Goal: Task Accomplishment & Management: Complete application form

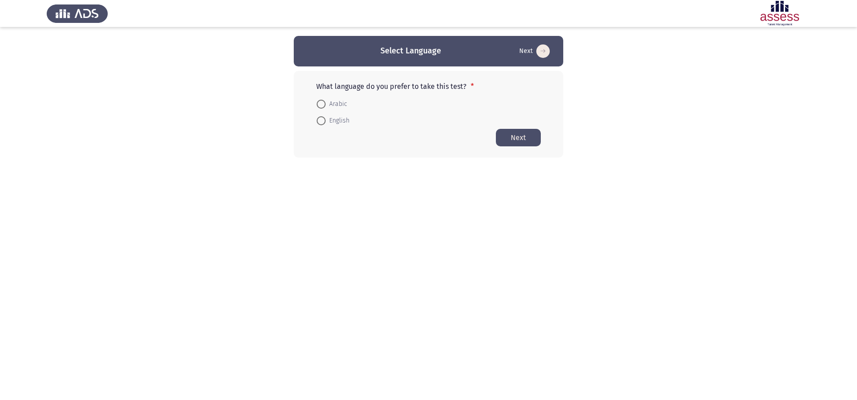
click at [323, 104] on span at bounding box center [321, 104] width 9 height 9
click at [323, 104] on input "Arabic" at bounding box center [321, 104] width 9 height 9
radio input "true"
click at [530, 139] on button "Next" at bounding box center [518, 137] width 45 height 18
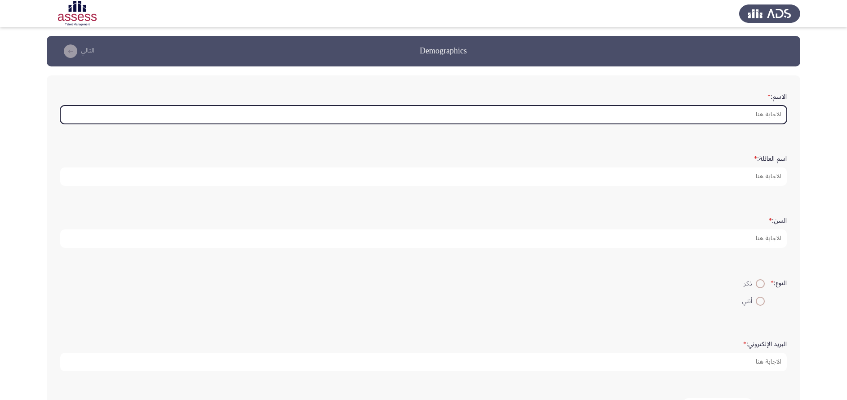
click at [655, 119] on input "الاسم: *" at bounding box center [423, 115] width 726 height 18
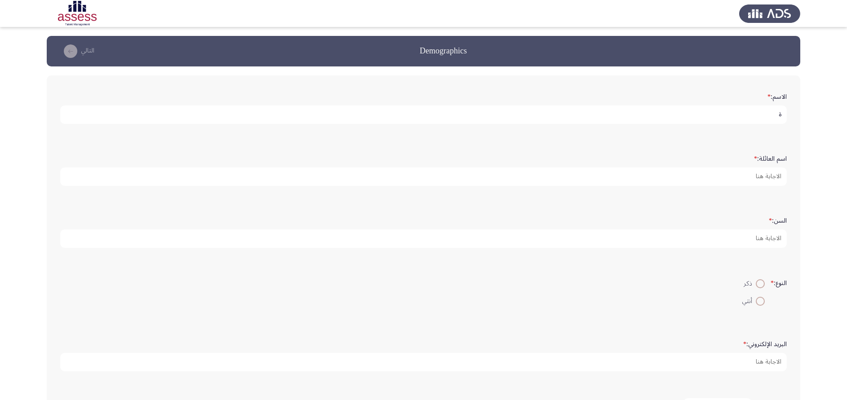
type input "ِ"
type input "Amr"
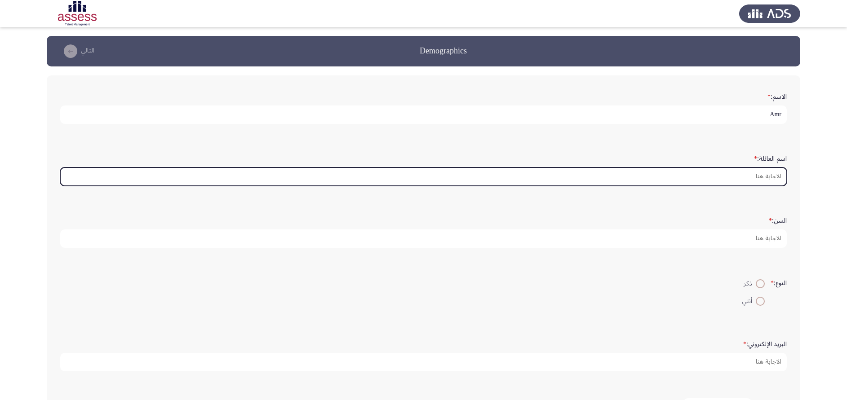
click at [737, 171] on input "اسم العائلة: *" at bounding box center [423, 177] width 726 height 18
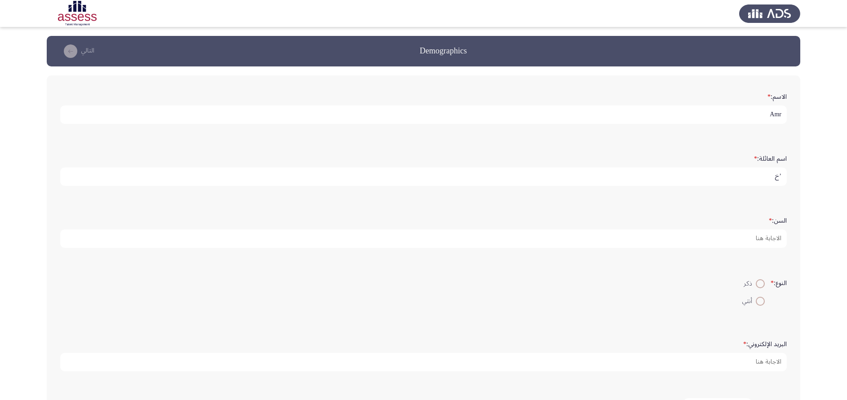
type input "’"
type input "Mostafa"
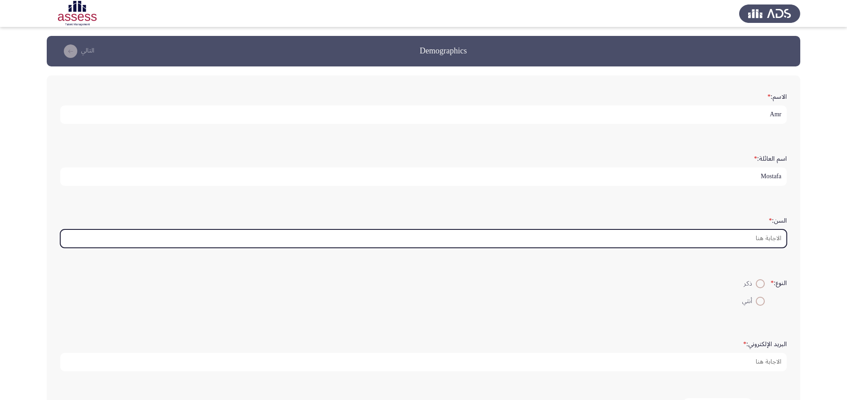
click at [750, 241] on input "السن: *" at bounding box center [423, 239] width 726 height 18
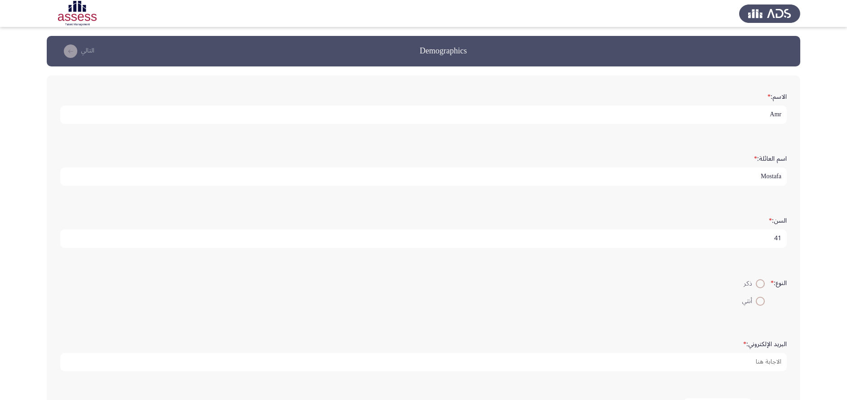
type input "41"
click at [757, 288] on span at bounding box center [760, 283] width 9 height 9
click at [757, 288] on input "ذكر" at bounding box center [760, 283] width 9 height 9
radio input "true"
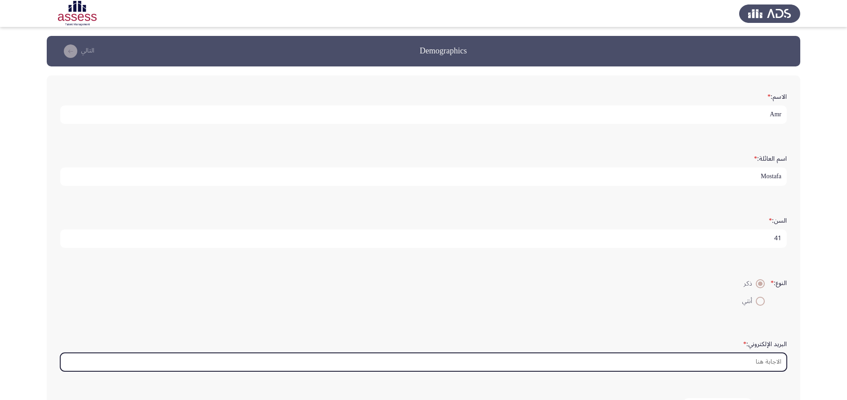
click at [741, 364] on input "البريد الإلكتروني: *" at bounding box center [423, 362] width 726 height 18
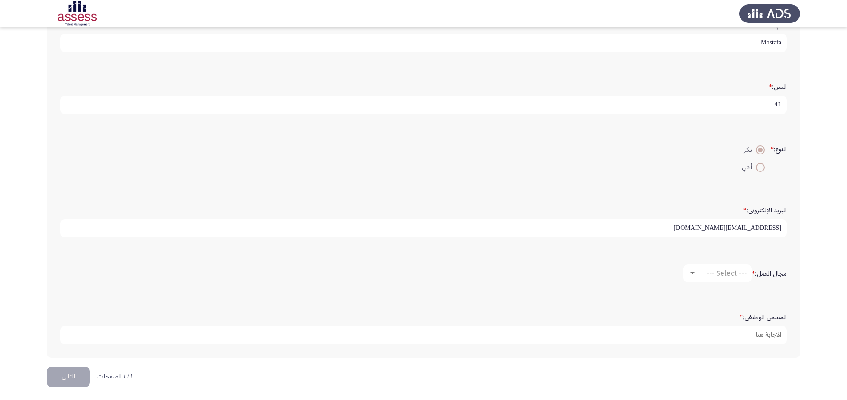
scroll to position [137, 0]
type input "amrahmedgta@yahoo.com"
click at [693, 272] on div at bounding box center [692, 271] width 4 height 2
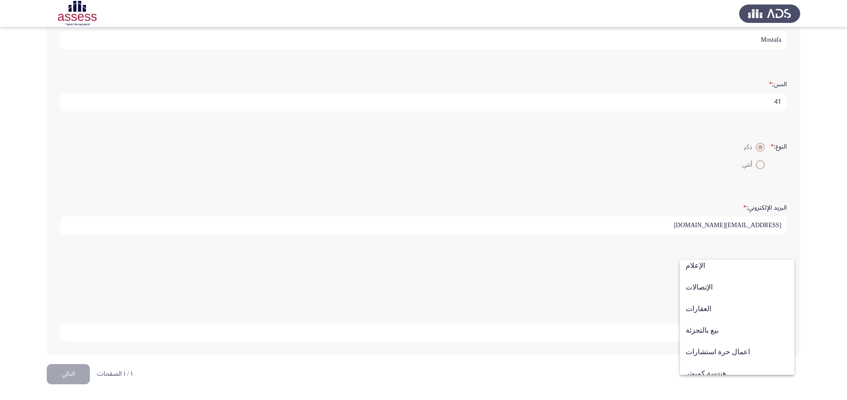
scroll to position [275, 0]
click at [724, 362] on span "هندسة كميوتر" at bounding box center [737, 363] width 103 height 22
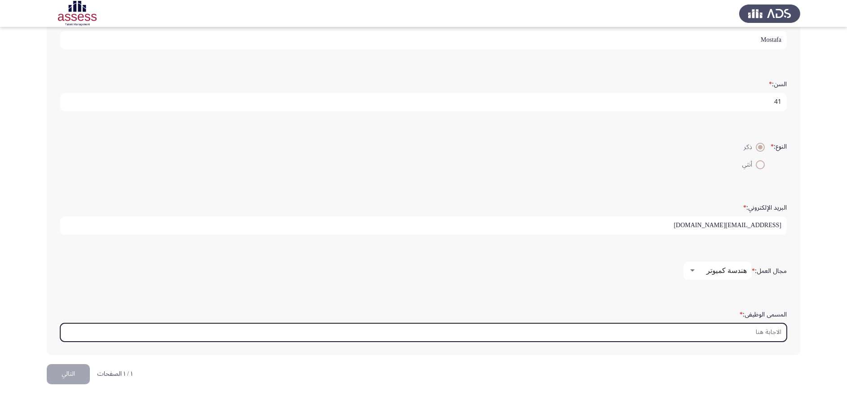
click at [745, 330] on input "المسمى الوظيفى: *" at bounding box center [423, 332] width 726 height 18
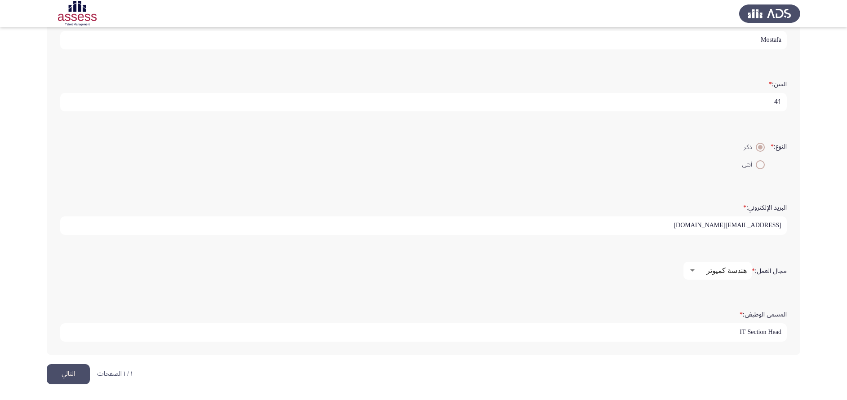
type input "IT Section Head"
click at [71, 371] on button "التالي" at bounding box center [68, 374] width 43 height 20
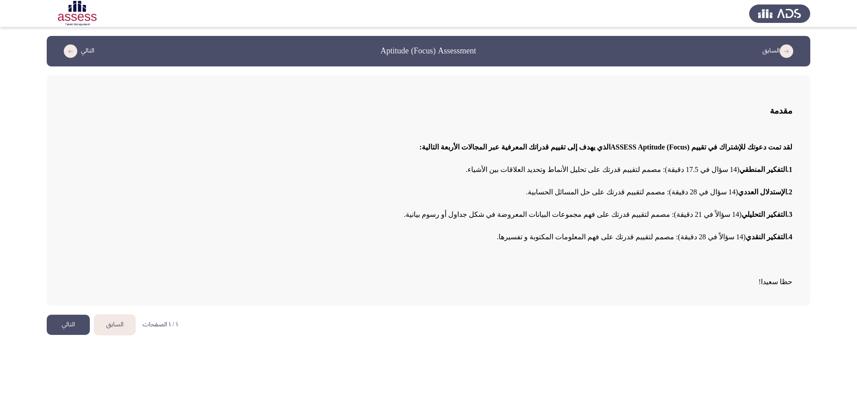
click at [65, 330] on button "التالي" at bounding box center [68, 325] width 43 height 20
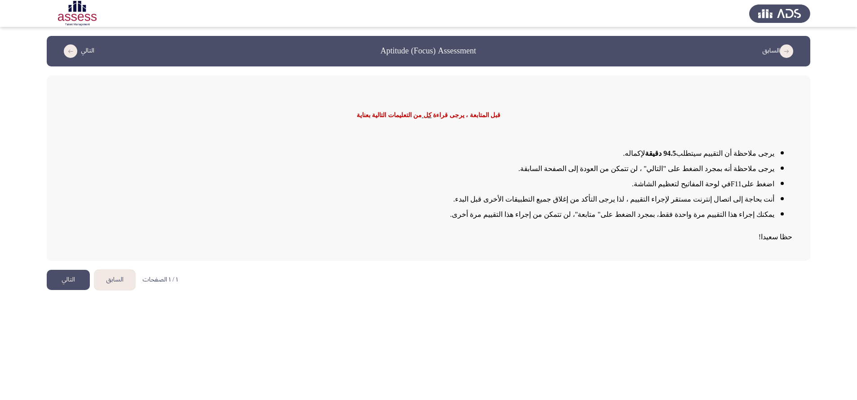
click at [63, 286] on button "التالي" at bounding box center [68, 280] width 43 height 20
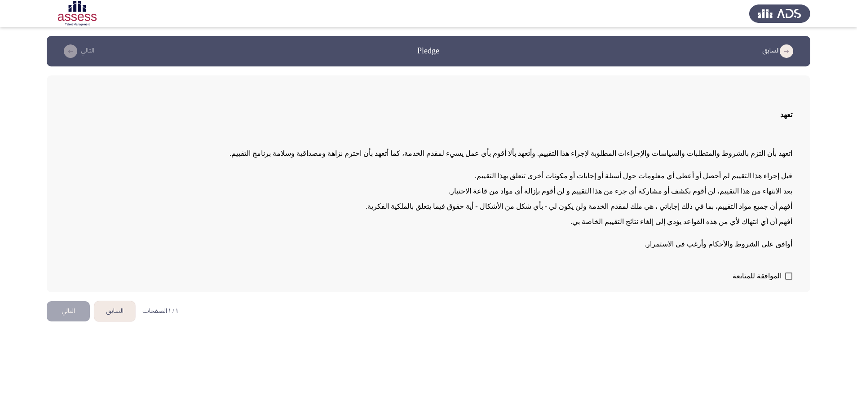
click at [790, 275] on span at bounding box center [788, 276] width 7 height 7
click at [789, 280] on input "الموافقة للمتابعة" at bounding box center [788, 280] width 0 height 0
checkbox input "true"
click at [71, 310] on button "التالي" at bounding box center [68, 311] width 43 height 20
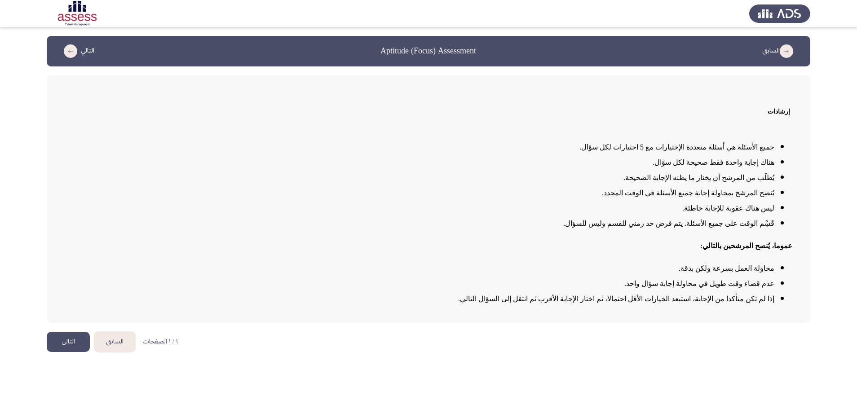
click at [73, 345] on button "التالي" at bounding box center [68, 342] width 43 height 20
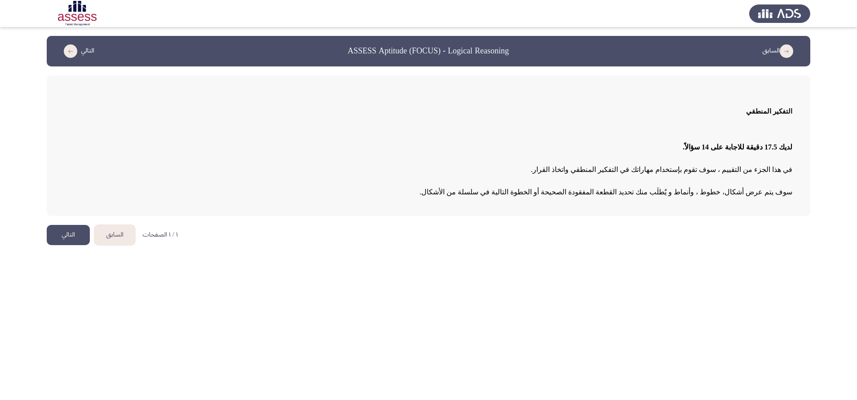
click at [64, 240] on button "التالي" at bounding box center [68, 235] width 43 height 20
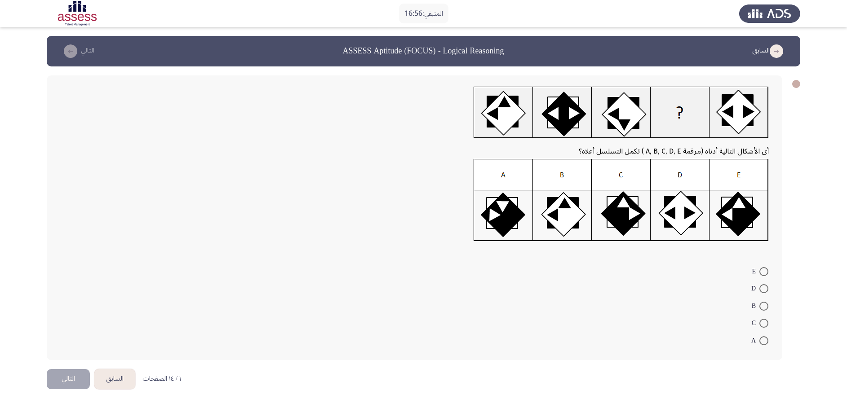
click at [502, 216] on img at bounding box center [620, 200] width 295 height 83
click at [762, 341] on span at bounding box center [763, 340] width 9 height 9
click at [762, 341] on input "A" at bounding box center [763, 340] width 9 height 9
radio input "true"
click at [74, 374] on button "التالي" at bounding box center [68, 378] width 43 height 20
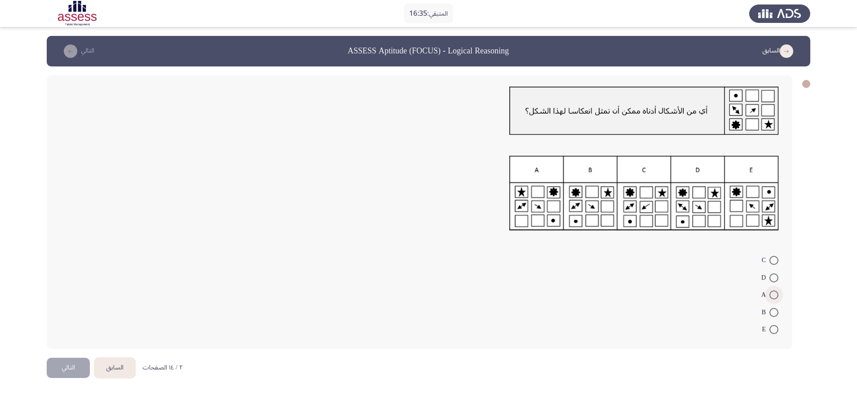
click at [774, 292] on span at bounding box center [774, 295] width 9 height 9
click at [774, 292] on input "A" at bounding box center [774, 295] width 9 height 9
radio input "true"
click at [71, 364] on button "التالي" at bounding box center [68, 367] width 43 height 20
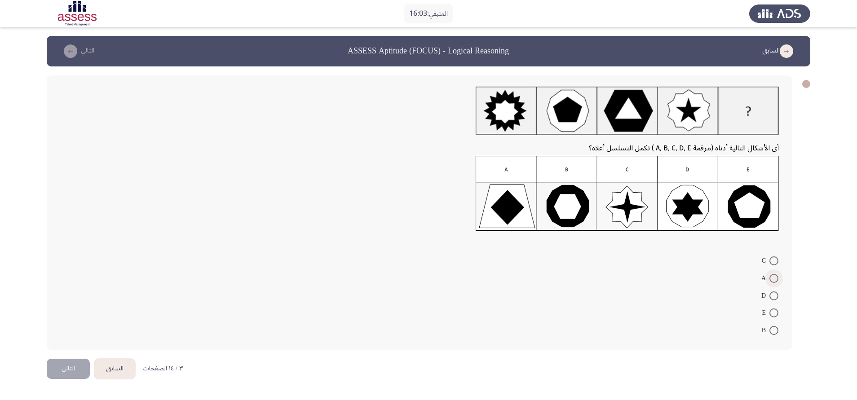
click at [771, 278] on span at bounding box center [774, 278] width 9 height 9
click at [771, 278] on input "A" at bounding box center [774, 278] width 9 height 9
radio input "true"
click at [75, 366] on button "التالي" at bounding box center [68, 368] width 43 height 20
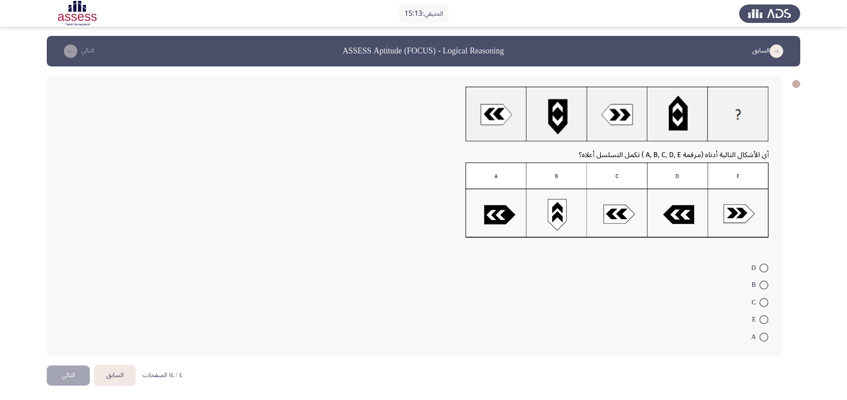
click at [735, 214] on img at bounding box center [616, 200] width 303 height 75
click at [761, 319] on span at bounding box center [763, 319] width 9 height 9
click at [761, 319] on input "E" at bounding box center [763, 319] width 9 height 9
radio input "true"
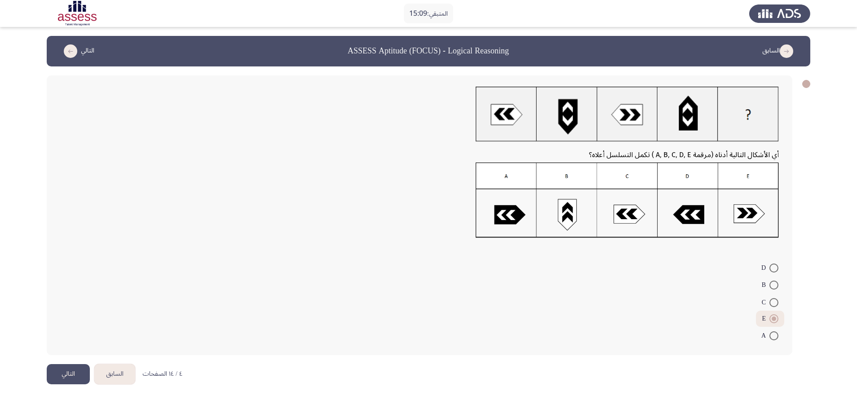
click at [78, 374] on button "التالي" at bounding box center [68, 374] width 43 height 20
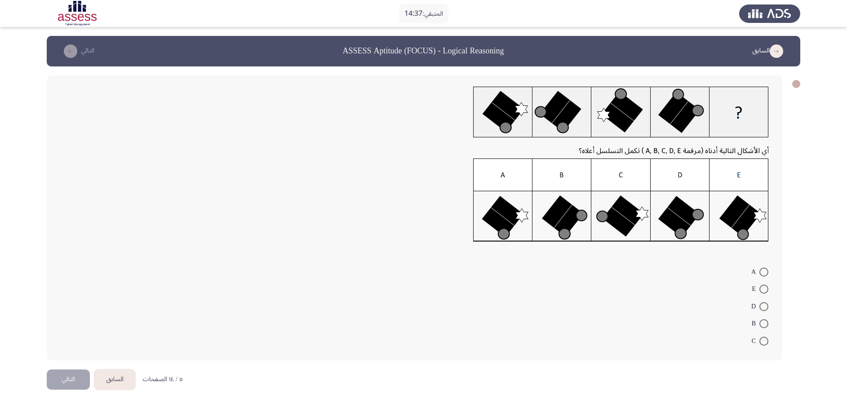
click at [675, 216] on img at bounding box center [621, 201] width 296 height 84
click at [762, 307] on span at bounding box center [763, 306] width 9 height 9
click at [762, 307] on input "D" at bounding box center [763, 306] width 9 height 9
radio input "true"
click at [74, 378] on button "التالي" at bounding box center [68, 378] width 43 height 20
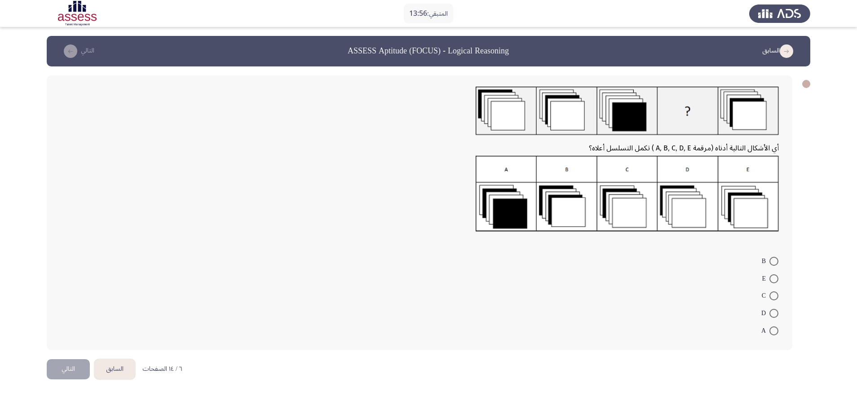
click at [748, 207] on img at bounding box center [627, 194] width 303 height 76
click at [775, 282] on span at bounding box center [774, 278] width 9 height 9
click at [775, 282] on input "E" at bounding box center [774, 278] width 9 height 9
radio input "true"
click at [73, 368] on button "التالي" at bounding box center [68, 368] width 43 height 20
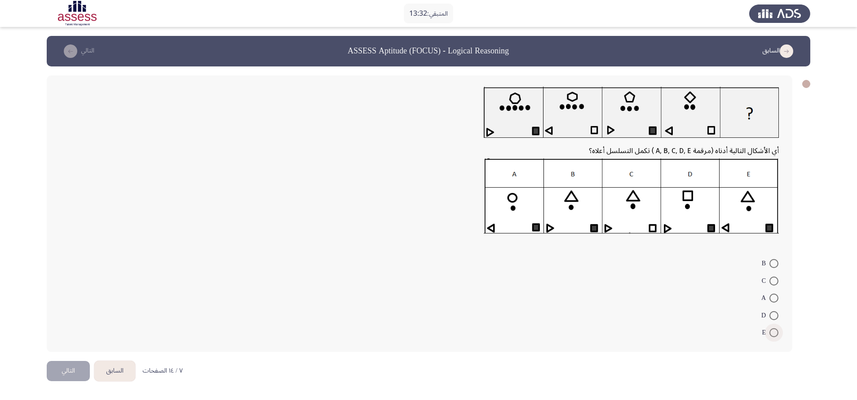
click at [774, 330] on span at bounding box center [774, 332] width 9 height 9
click at [774, 330] on input "E" at bounding box center [774, 332] width 9 height 9
radio input "true"
click at [74, 368] on button "التالي" at bounding box center [68, 370] width 43 height 20
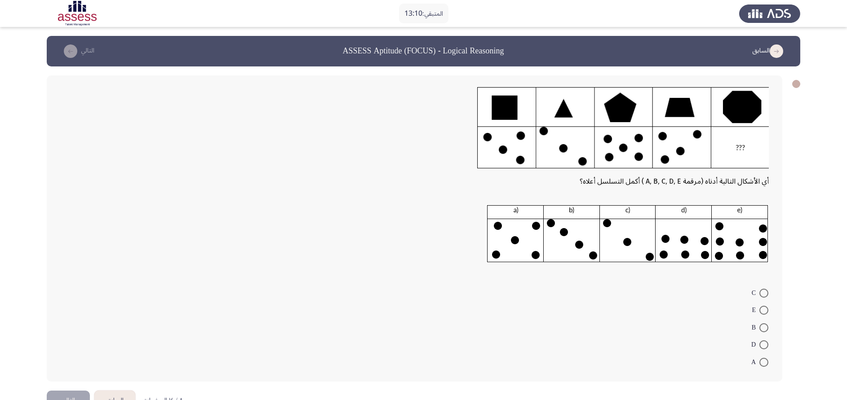
click at [761, 313] on span at bounding box center [763, 310] width 9 height 9
click at [761, 313] on input "E" at bounding box center [763, 310] width 9 height 9
radio input "true"
click at [76, 394] on button "التالي" at bounding box center [68, 399] width 43 height 20
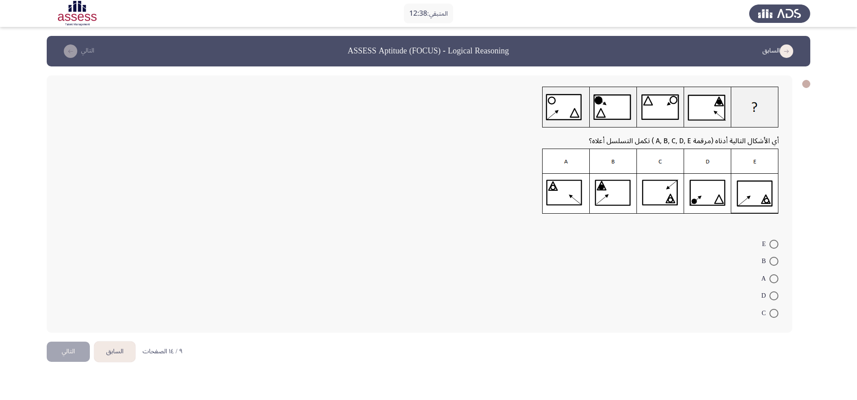
click at [774, 293] on span at bounding box center [774, 296] width 9 height 9
click at [774, 293] on input "D" at bounding box center [774, 296] width 9 height 9
radio input "true"
click at [67, 350] on button "التالي" at bounding box center [68, 351] width 43 height 20
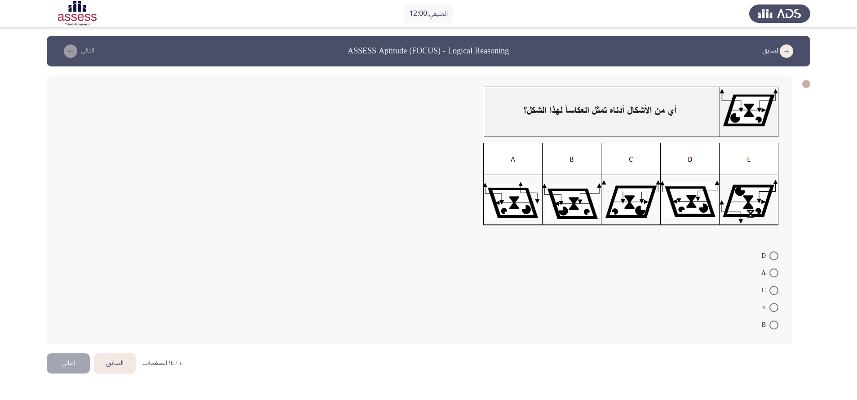
click at [773, 255] on span at bounding box center [774, 256] width 9 height 9
click at [773, 255] on input "D" at bounding box center [774, 256] width 9 height 9
radio input "true"
click at [74, 367] on button "التالي" at bounding box center [68, 362] width 43 height 20
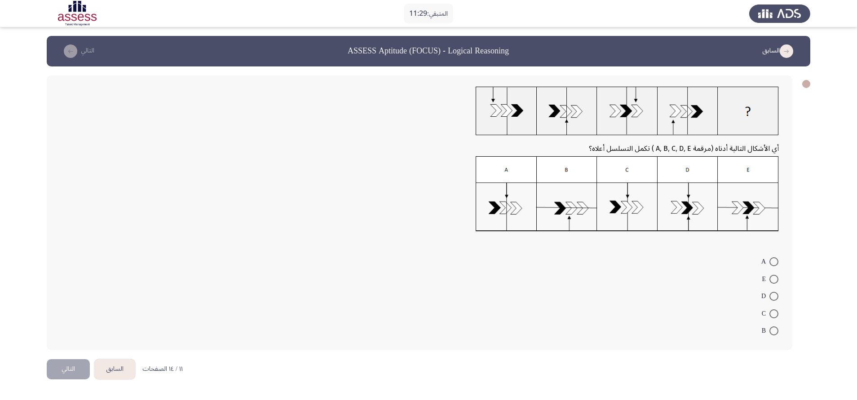
click at [774, 261] on span at bounding box center [774, 261] width 9 height 9
click at [774, 261] on input "A" at bounding box center [774, 261] width 9 height 9
radio input "true"
click at [75, 367] on button "التالي" at bounding box center [68, 368] width 43 height 20
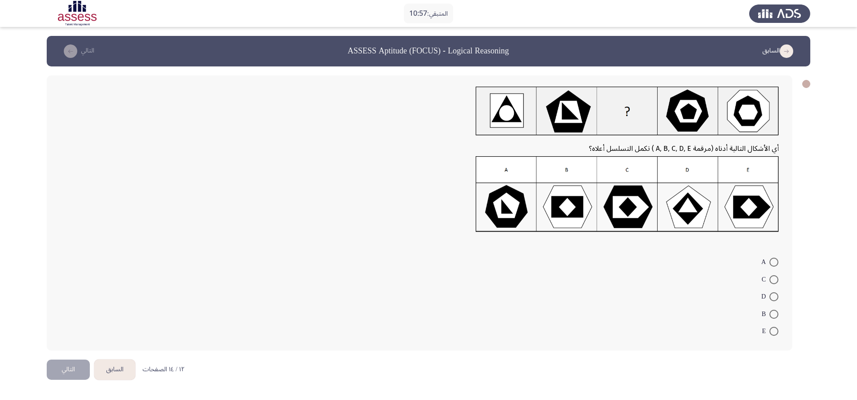
click at [776, 314] on span at bounding box center [774, 314] width 9 height 9
click at [776, 314] on input "B" at bounding box center [774, 314] width 9 height 9
radio input "true"
click at [77, 368] on button "التالي" at bounding box center [68, 369] width 43 height 20
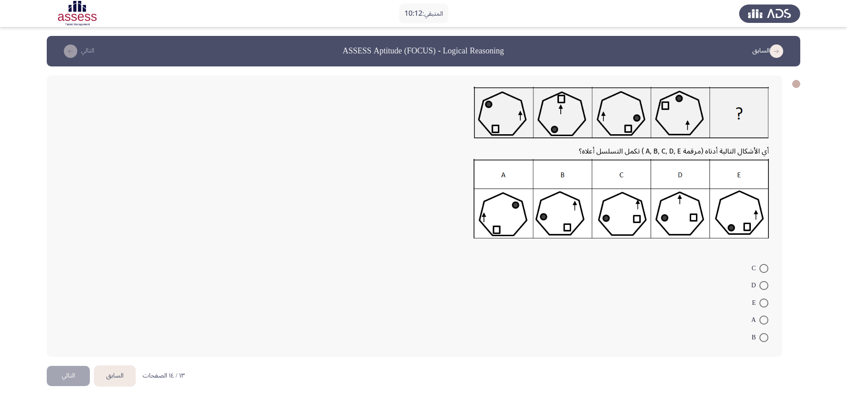
click at [761, 301] on span at bounding box center [763, 303] width 9 height 9
click at [761, 301] on input "E" at bounding box center [763, 303] width 9 height 9
radio input "true"
click at [73, 368] on button "التالي" at bounding box center [68, 375] width 43 height 20
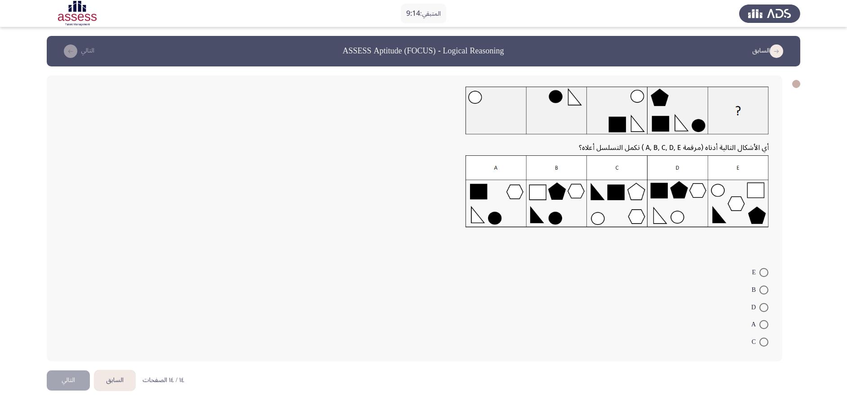
click at [560, 196] on img at bounding box center [616, 191] width 303 height 72
click at [762, 290] on span at bounding box center [763, 290] width 9 height 9
click at [762, 290] on input "B" at bounding box center [763, 290] width 9 height 9
radio input "true"
click at [68, 378] on button "التالي" at bounding box center [68, 379] width 43 height 20
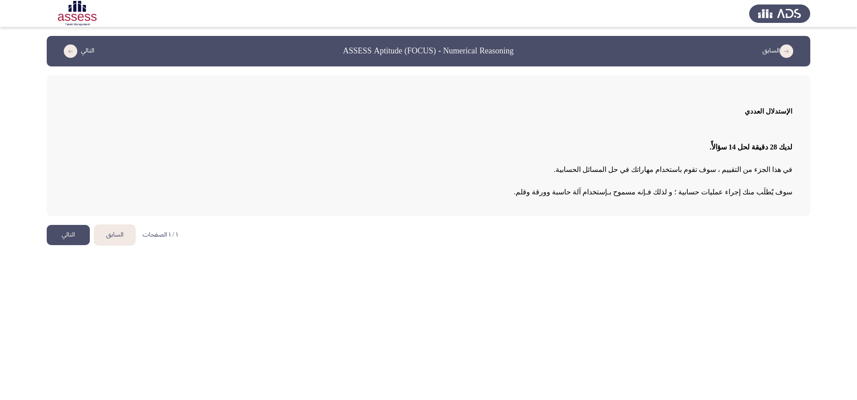
click at [68, 232] on button "التالي" at bounding box center [68, 235] width 43 height 20
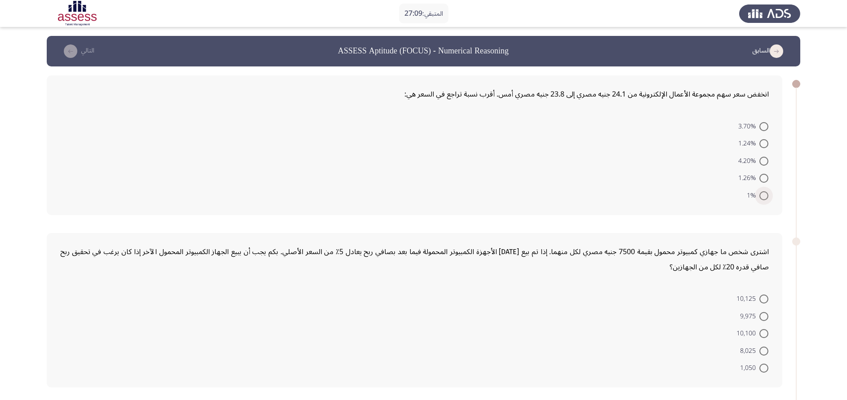
click at [761, 198] on span at bounding box center [763, 195] width 9 height 9
click at [761, 198] on input "1%" at bounding box center [763, 195] width 9 height 9
radio input "true"
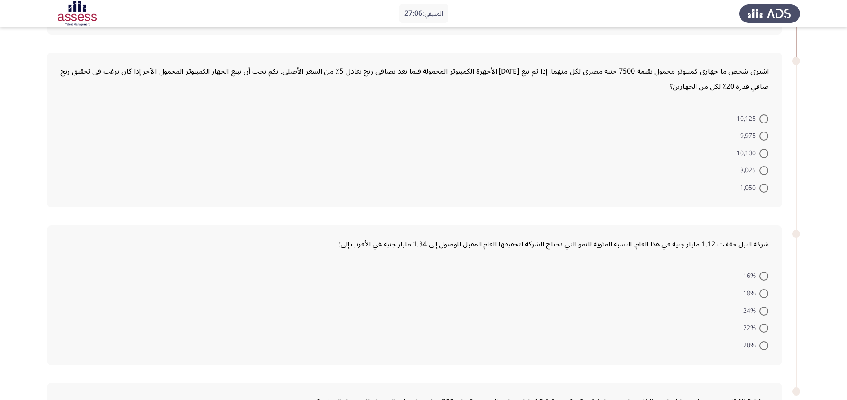
scroll to position [180, 0]
click at [765, 168] on span at bounding box center [763, 169] width 9 height 9
click at [765, 168] on input "8,025" at bounding box center [763, 169] width 9 height 9
radio input "true"
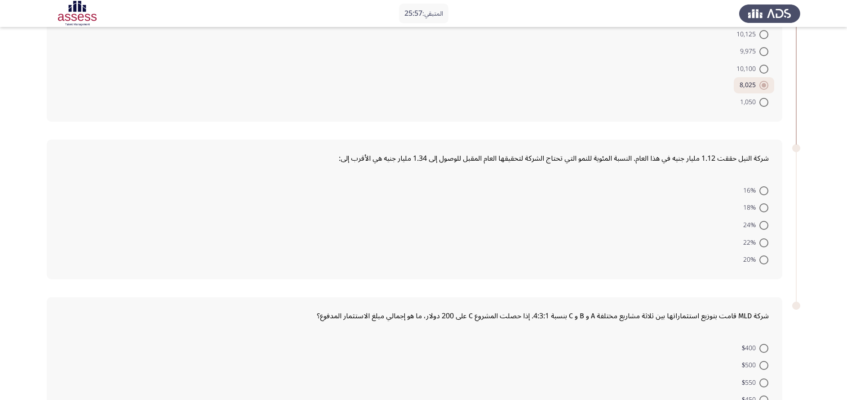
scroll to position [279, 0]
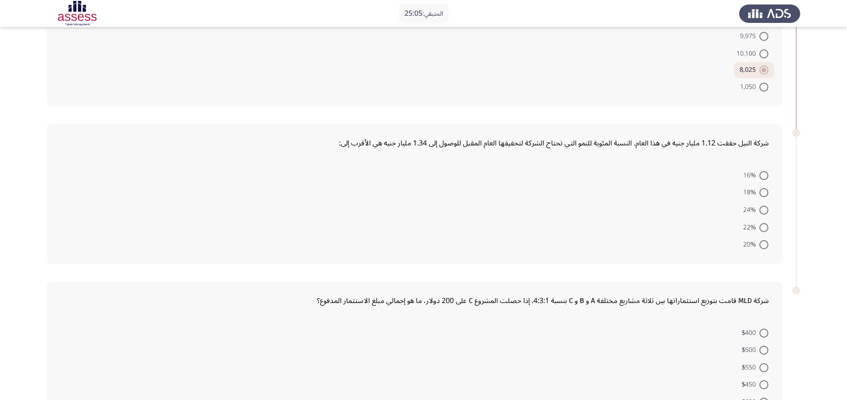
click at [763, 228] on span at bounding box center [763, 227] width 9 height 9
click at [763, 228] on input "22%" at bounding box center [763, 227] width 9 height 9
radio input "true"
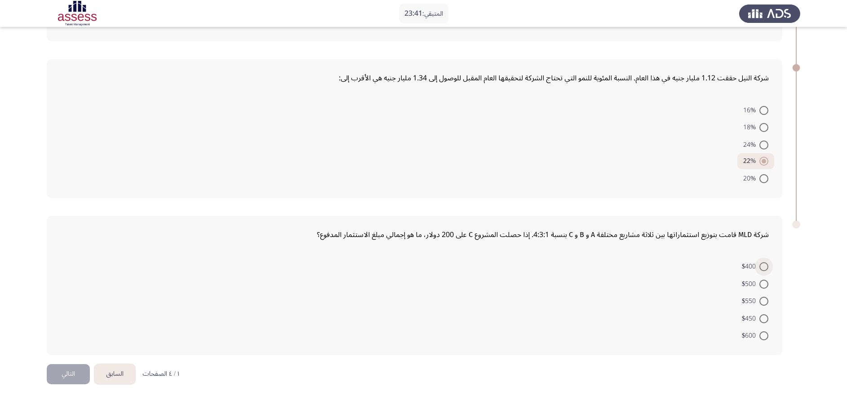
click at [762, 266] on span at bounding box center [763, 266] width 9 height 9
click at [762, 266] on input "$400" at bounding box center [763, 266] width 9 height 9
radio input "true"
click at [59, 378] on button "التالي" at bounding box center [68, 374] width 43 height 20
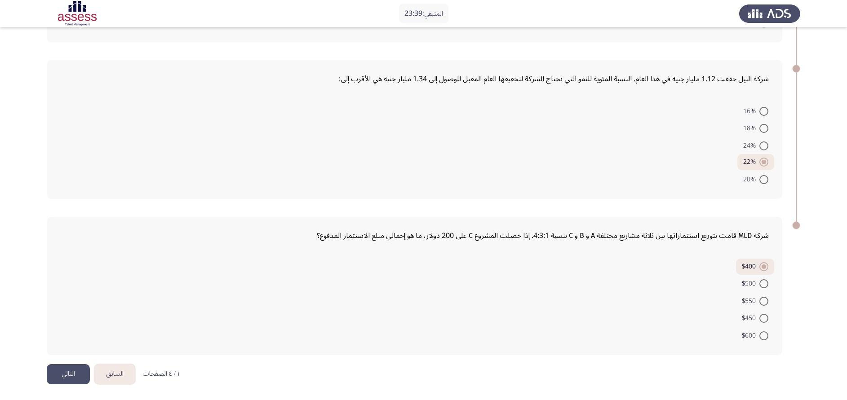
scroll to position [0, 0]
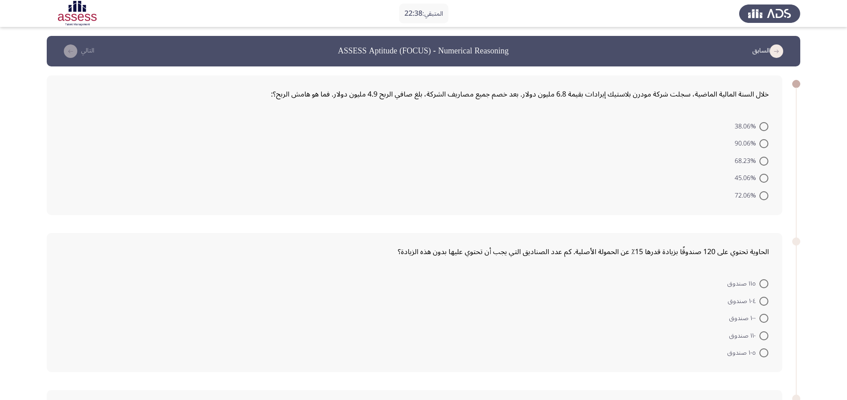
click at [765, 126] on span at bounding box center [763, 126] width 9 height 9
click at [765, 126] on input "38.06%" at bounding box center [763, 126] width 9 height 9
radio input "true"
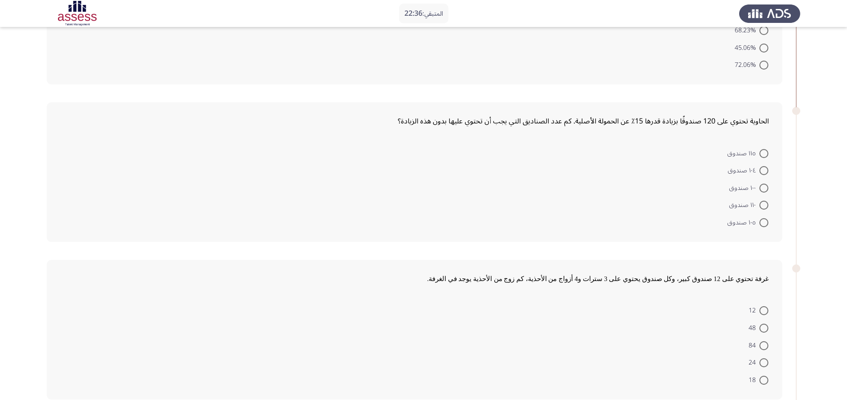
scroll to position [135, 0]
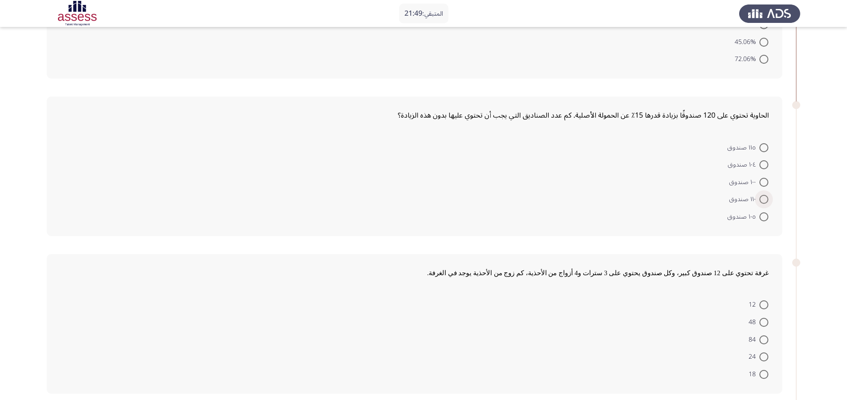
click at [762, 202] on span at bounding box center [763, 199] width 9 height 9
click at [762, 202] on input "١١٠ صندوق" at bounding box center [763, 199] width 9 height 9
radio input "true"
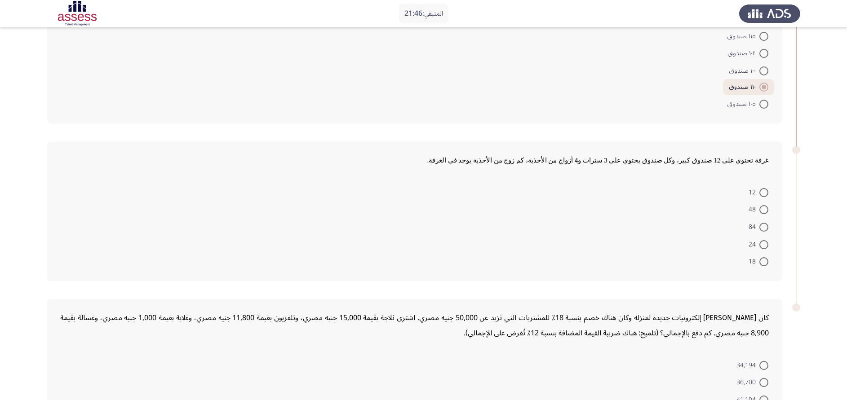
scroll to position [248, 0]
click at [761, 210] on span at bounding box center [763, 208] width 9 height 9
click at [761, 210] on input "48" at bounding box center [763, 208] width 9 height 9
radio input "true"
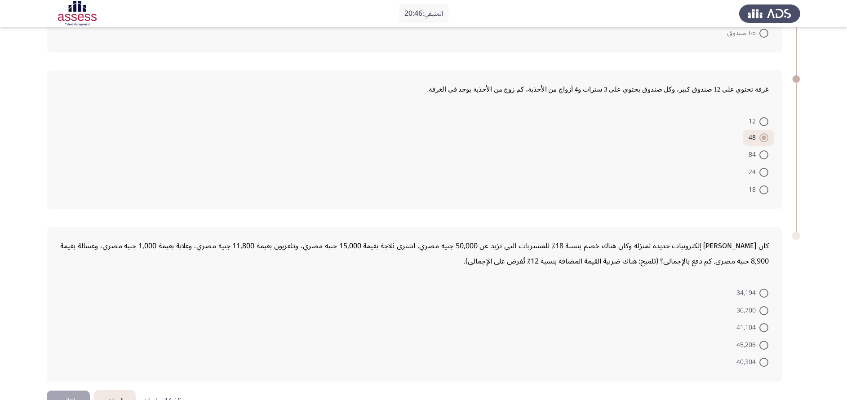
scroll to position [344, 0]
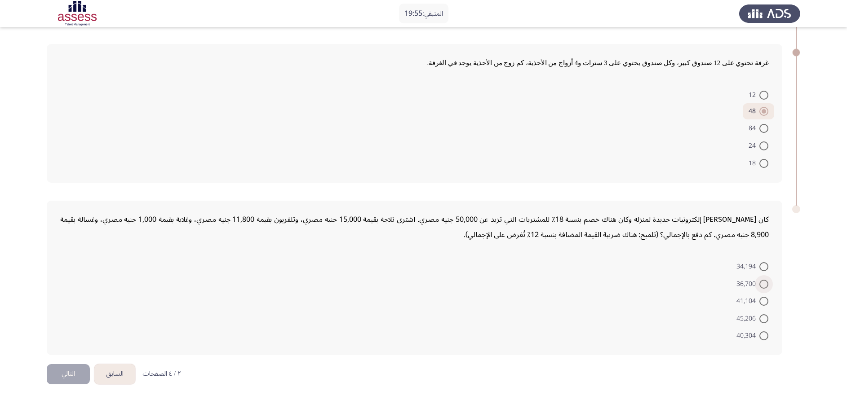
click at [761, 284] on span at bounding box center [763, 284] width 9 height 9
click at [761, 284] on input "36,700" at bounding box center [763, 284] width 9 height 9
radio input "true"
click at [62, 376] on button "التالي" at bounding box center [68, 374] width 43 height 20
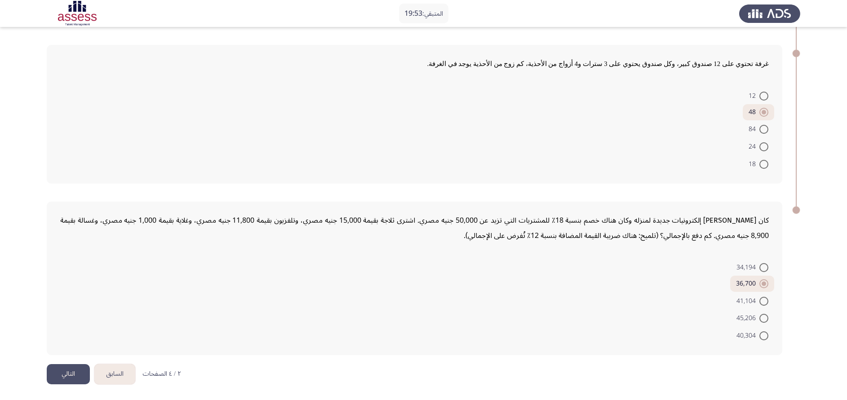
scroll to position [0, 0]
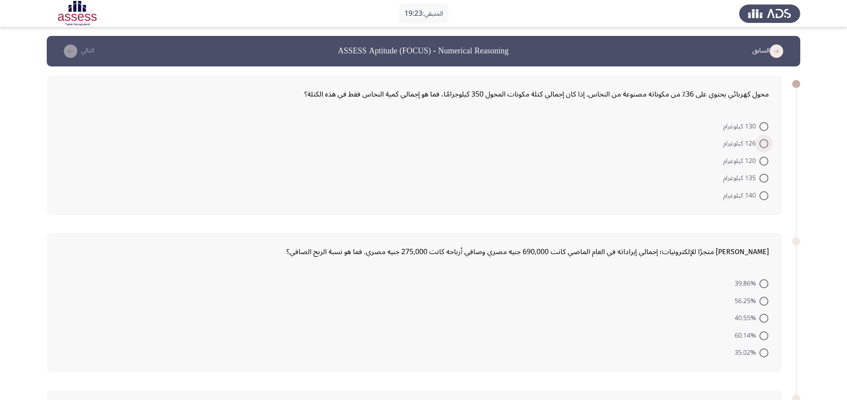
click at [765, 144] on span at bounding box center [763, 143] width 9 height 9
click at [765, 144] on input "126 كيلوغرام" at bounding box center [763, 143] width 9 height 9
radio input "true"
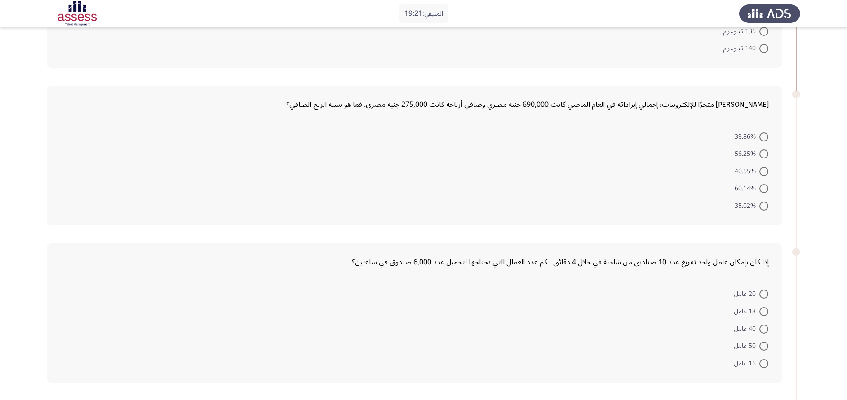
scroll to position [147, 0]
click at [765, 137] on span at bounding box center [763, 136] width 9 height 9
click at [765, 137] on input "39.86%" at bounding box center [763, 136] width 9 height 9
radio input "true"
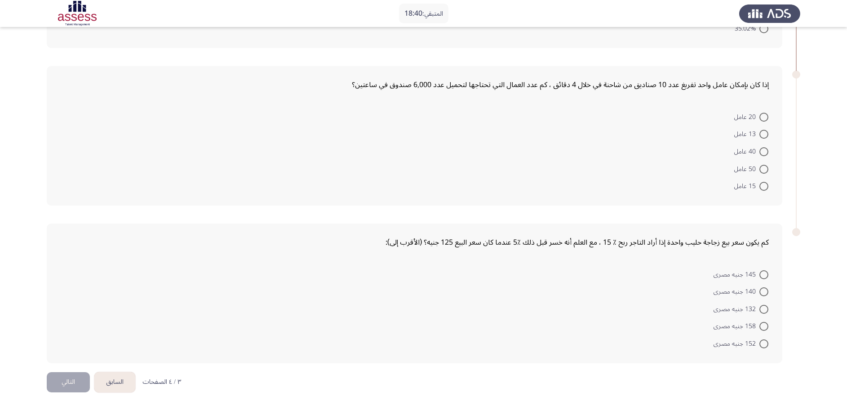
scroll to position [327, 0]
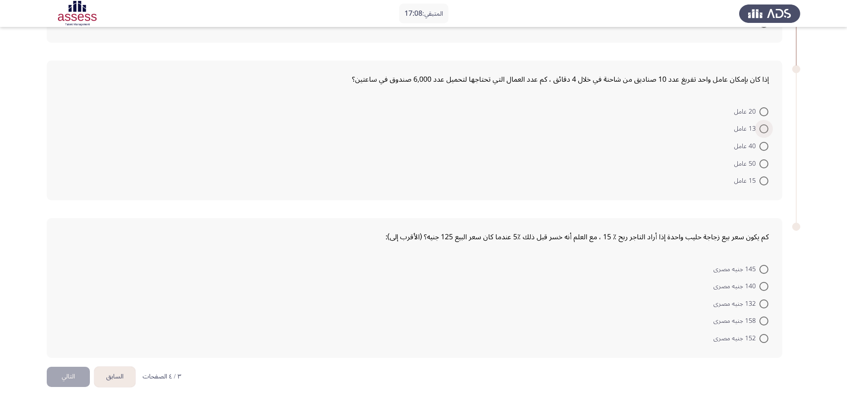
click at [762, 130] on span at bounding box center [763, 128] width 9 height 9
click at [762, 130] on input "13 عامل" at bounding box center [763, 128] width 9 height 9
radio input "true"
click at [761, 283] on span at bounding box center [763, 284] width 9 height 9
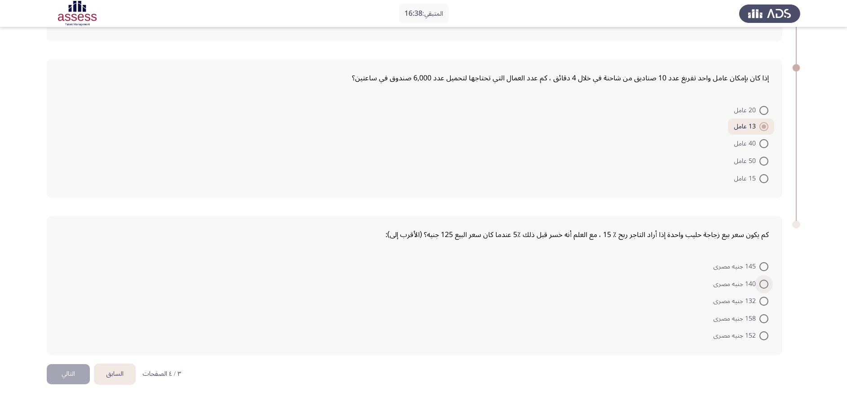
click at [761, 283] on input "140 جنيه مصرى" at bounding box center [763, 284] width 9 height 9
radio input "true"
click at [60, 380] on button "التالي" at bounding box center [68, 374] width 43 height 20
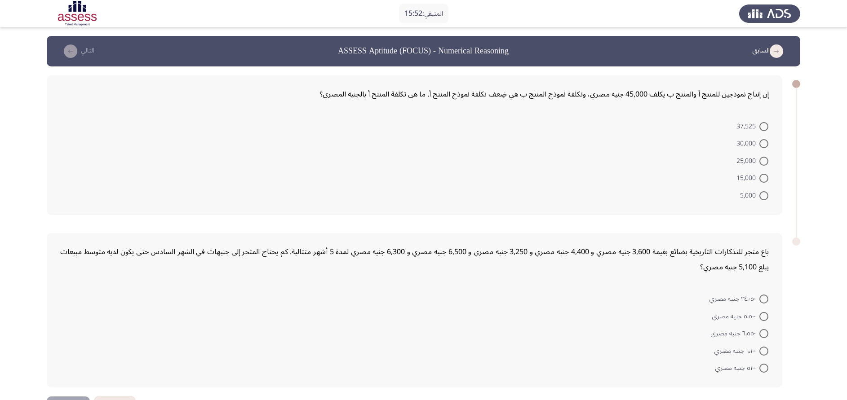
click at [760, 179] on span at bounding box center [763, 178] width 9 height 9
click at [760, 179] on input "15,000" at bounding box center [763, 178] width 9 height 9
radio input "true"
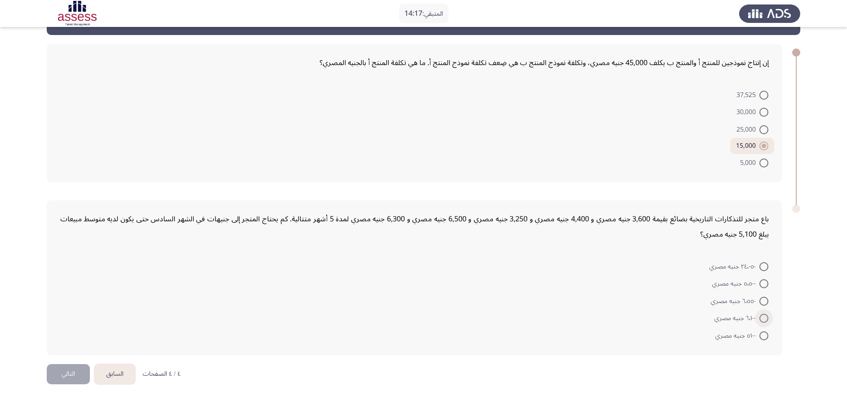
click at [765, 319] on span at bounding box center [763, 318] width 9 height 9
click at [765, 319] on input "٦٬١٠٠ جنيه مصري" at bounding box center [763, 318] width 9 height 9
radio input "true"
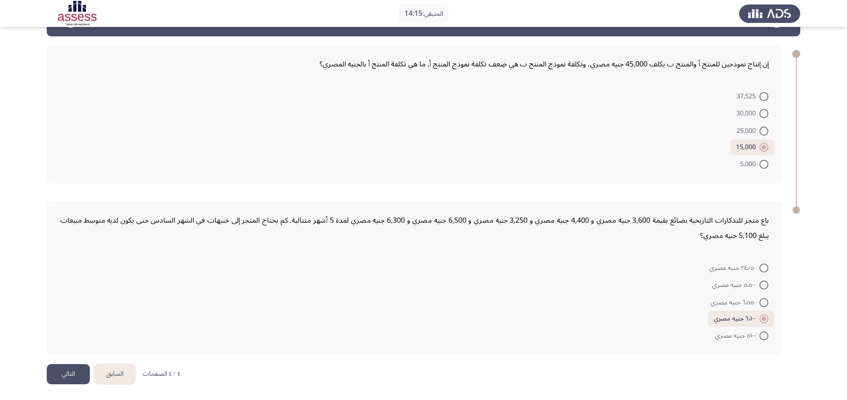
click at [68, 367] on button "التالي" at bounding box center [68, 374] width 43 height 20
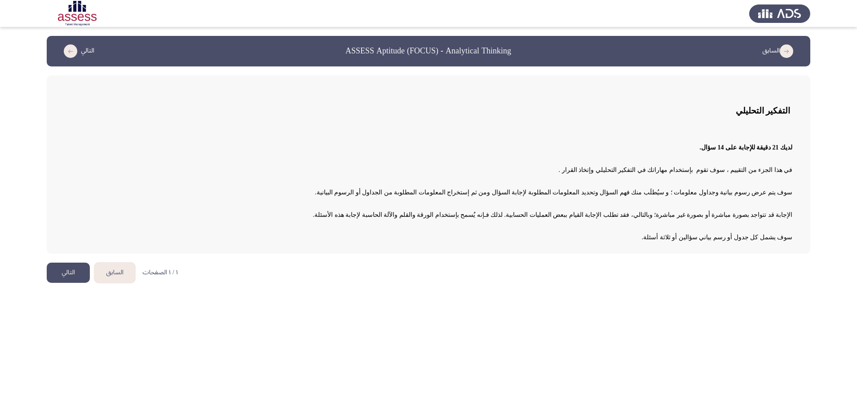
click at [74, 274] on button "التالي" at bounding box center [68, 273] width 43 height 20
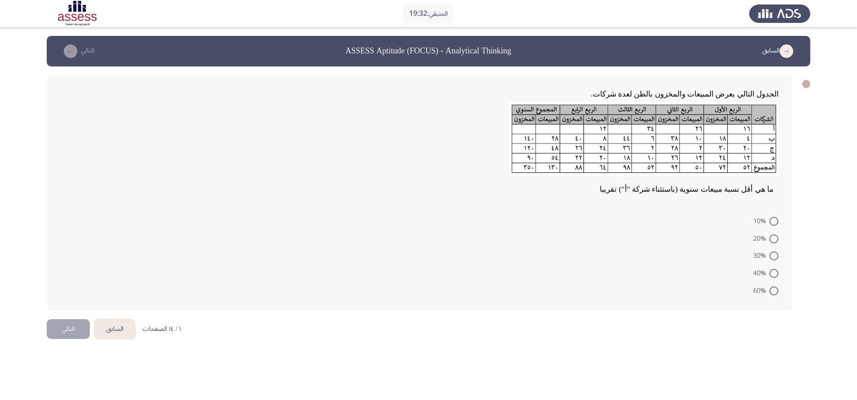
click at [770, 239] on span at bounding box center [774, 238] width 9 height 9
click at [770, 239] on input "20%" at bounding box center [774, 238] width 9 height 9
radio input "true"
click at [72, 327] on button "التالي" at bounding box center [68, 328] width 43 height 20
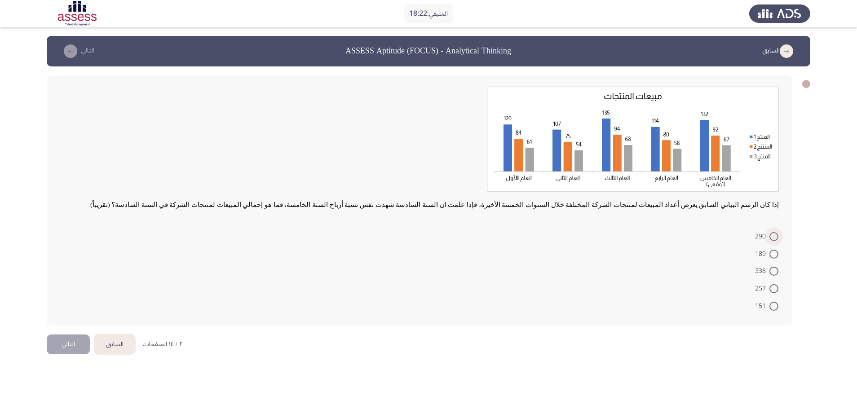
click at [772, 239] on span at bounding box center [774, 236] width 9 height 9
click at [772, 239] on input "290" at bounding box center [774, 236] width 9 height 9
radio input "true"
click at [68, 341] on button "التالي" at bounding box center [68, 343] width 43 height 20
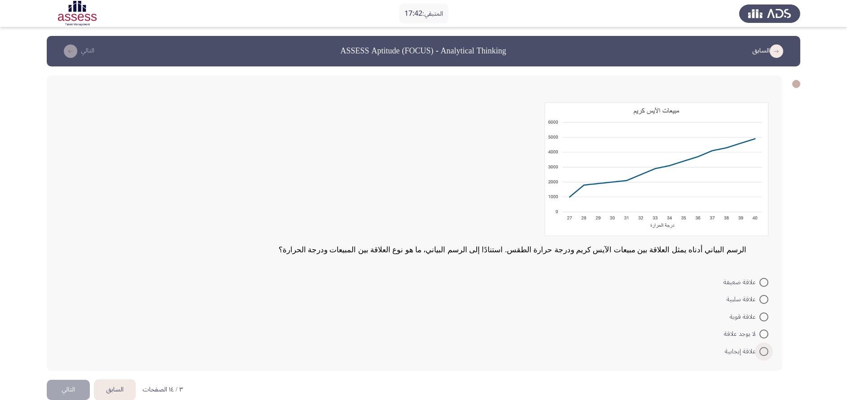
click at [766, 354] on span at bounding box center [763, 351] width 9 height 9
click at [766, 354] on input "‌علاقة إيجابية" at bounding box center [763, 351] width 9 height 9
radio input "true"
click at [66, 385] on button "التالي" at bounding box center [68, 389] width 43 height 20
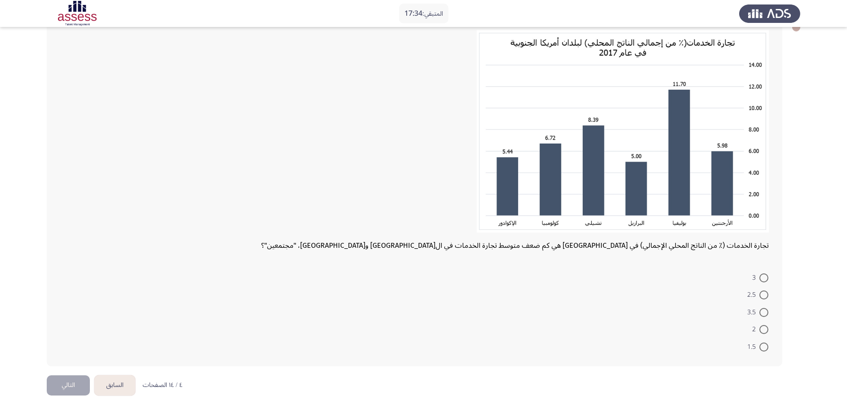
scroll to position [58, 0]
click at [764, 328] on span at bounding box center [763, 328] width 9 height 9
click at [764, 328] on input "2" at bounding box center [763, 328] width 9 height 9
radio input "true"
click at [60, 381] on button "التالي" at bounding box center [68, 383] width 43 height 20
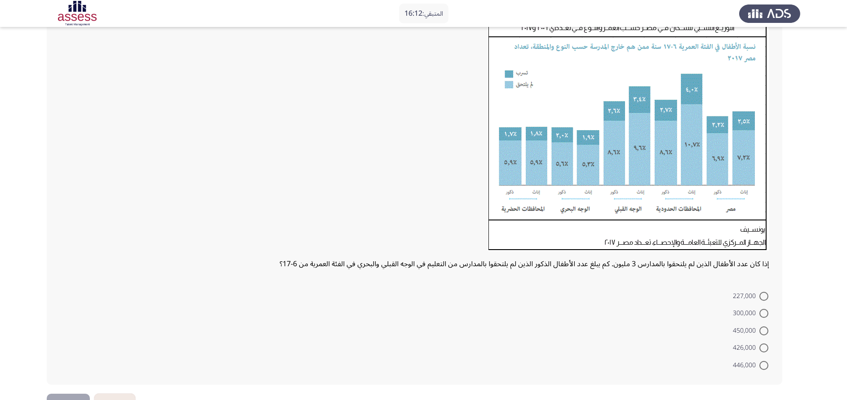
scroll to position [69, 0]
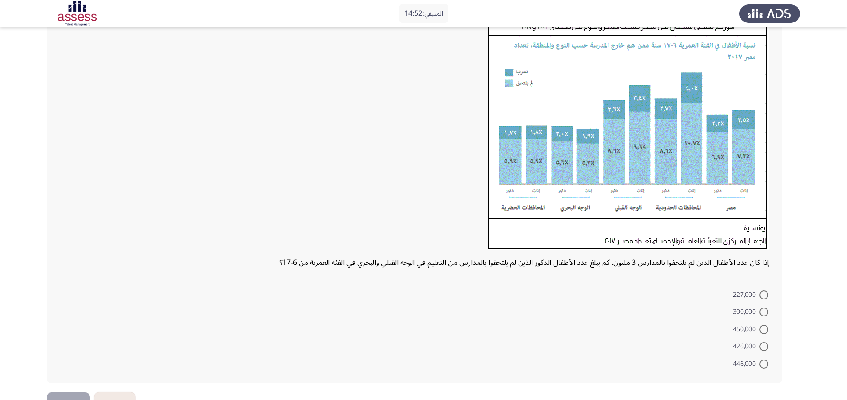
click at [746, 373] on div "إذا كان عدد الأطفال الذين لم يلتحقوا بالمدارس 3 مليون. كم يبلغ عدد الأطفال الذك…" at bounding box center [414, 195] width 735 height 377
click at [763, 294] on span at bounding box center [763, 295] width 9 height 9
click at [763, 294] on input "227,000" at bounding box center [763, 295] width 9 height 9
radio input "true"
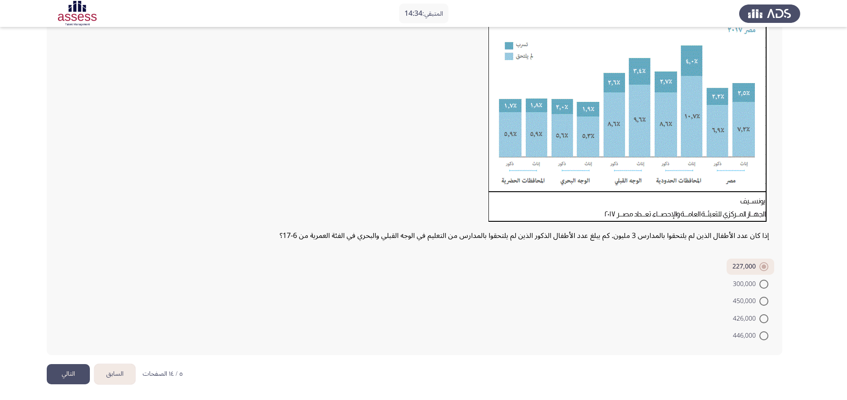
click at [76, 376] on button "التالي" at bounding box center [68, 374] width 43 height 20
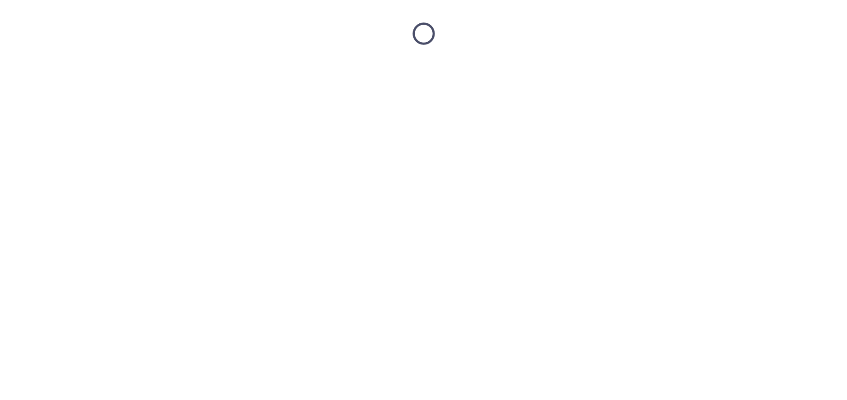
scroll to position [0, 0]
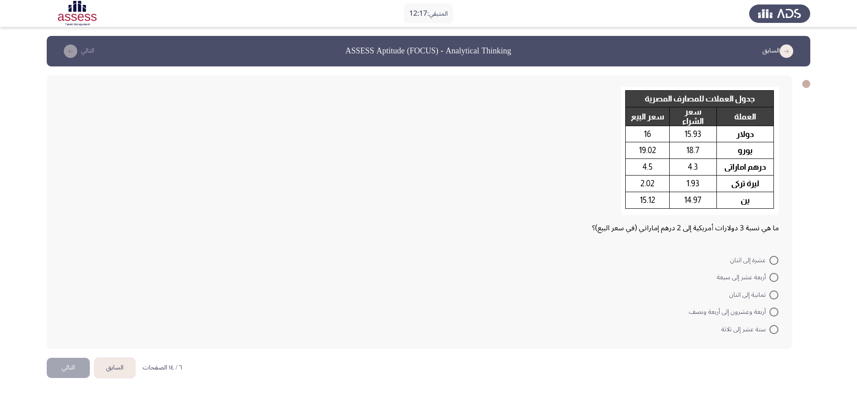
click at [775, 331] on span at bounding box center [774, 329] width 9 height 9
click at [775, 331] on input "ستة عشر إلى ثلاثة" at bounding box center [774, 329] width 9 height 9
radio input "true"
click at [55, 372] on button "التالي" at bounding box center [68, 367] width 43 height 20
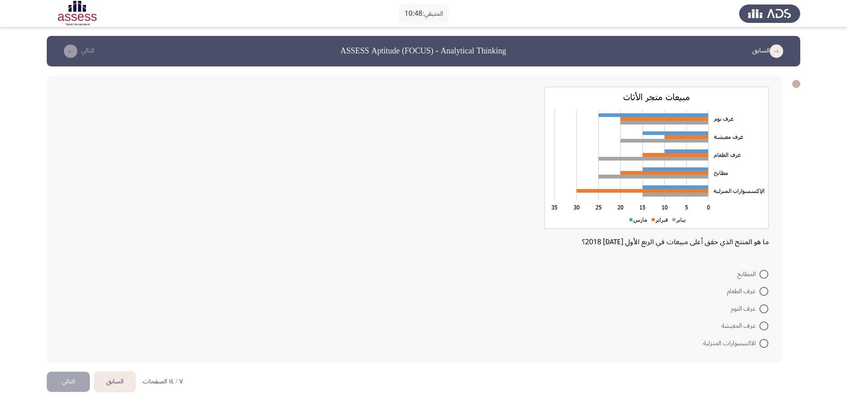
click at [765, 348] on span at bounding box center [763, 343] width 9 height 9
click at [765, 348] on input "الاكسسوارات المنزلية" at bounding box center [763, 343] width 9 height 9
radio input "true"
click at [68, 380] on button "التالي" at bounding box center [68, 381] width 43 height 20
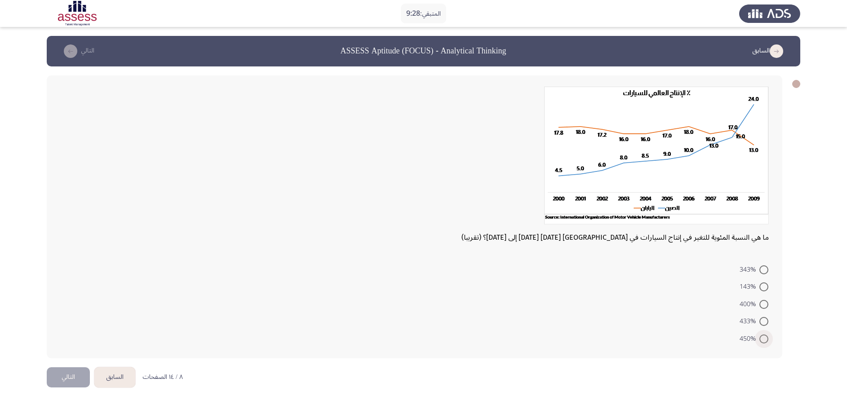
click at [765, 339] on span at bounding box center [763, 339] width 9 height 9
click at [765, 339] on input "450%" at bounding box center [763, 339] width 9 height 9
radio input "true"
click at [72, 379] on button "التالي" at bounding box center [68, 376] width 43 height 20
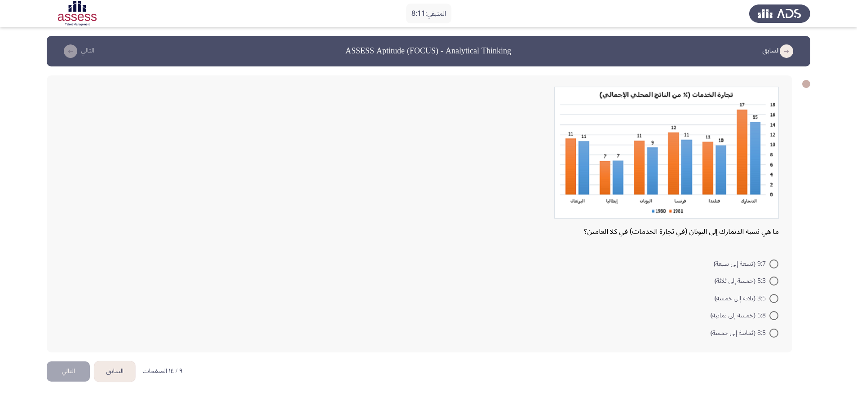
click at [774, 299] on span at bounding box center [774, 299] width 0 height 0
click at [774, 299] on input "3:5 (ثلاثة إلى خمسة)" at bounding box center [774, 298] width 9 height 9
radio input "true"
click at [62, 372] on button "التالي" at bounding box center [68, 370] width 43 height 20
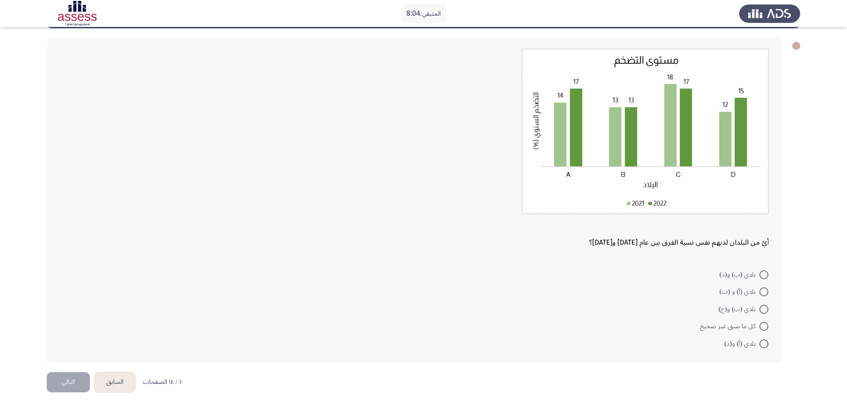
scroll to position [39, 0]
click at [763, 329] on span at bounding box center [763, 326] width 9 height 9
click at [763, 329] on input "كل ما سبق غير صحيح" at bounding box center [763, 326] width 9 height 9
radio input "true"
click at [75, 379] on button "التالي" at bounding box center [68, 381] width 43 height 20
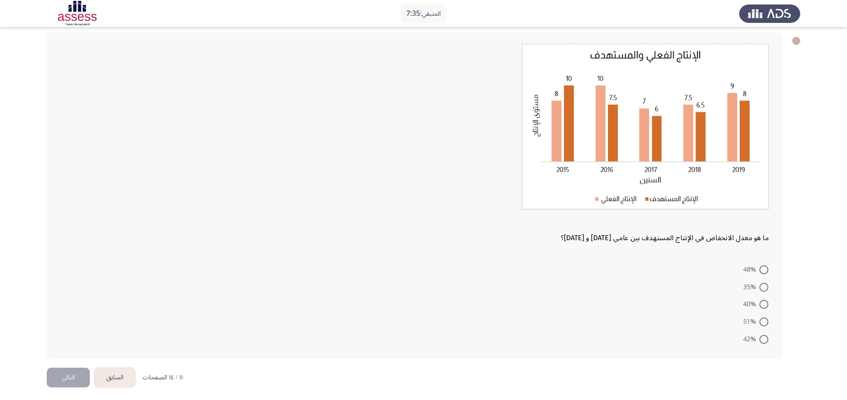
scroll to position [44, 0]
click at [765, 306] on span at bounding box center [763, 304] width 9 height 9
click at [765, 306] on input "40%" at bounding box center [763, 304] width 9 height 9
radio input "true"
click at [71, 378] on button "التالي" at bounding box center [68, 376] width 43 height 20
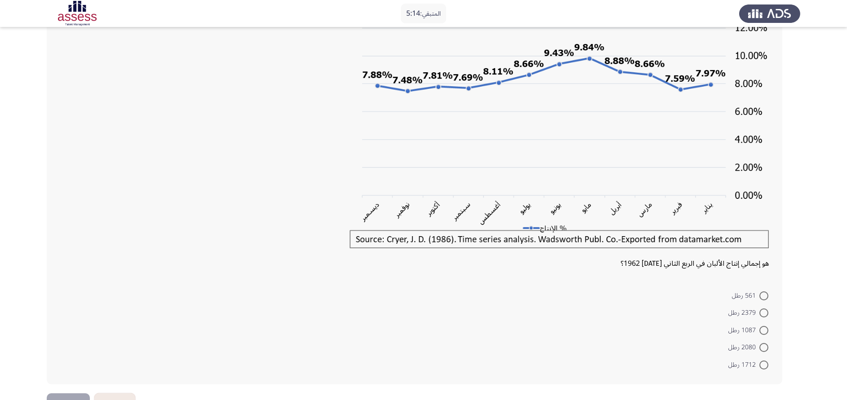
scroll to position [91, 0]
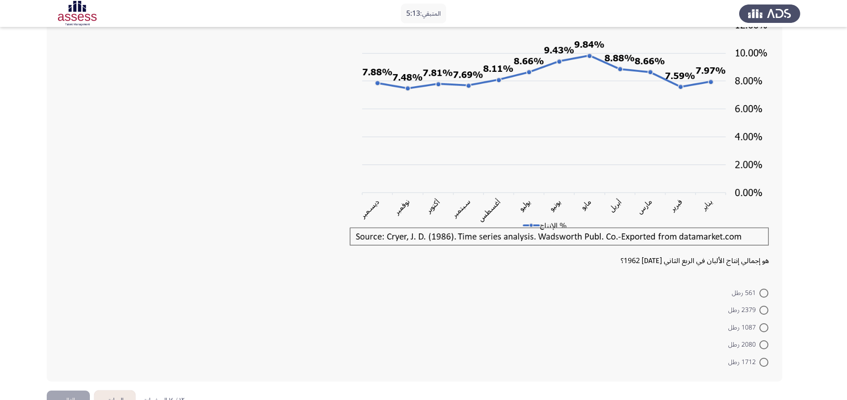
click at [764, 347] on span at bounding box center [763, 345] width 9 height 9
click at [764, 347] on input "2080 رطل" at bounding box center [763, 345] width 9 height 9
radio input "true"
click at [84, 395] on button "التالي" at bounding box center [68, 399] width 43 height 20
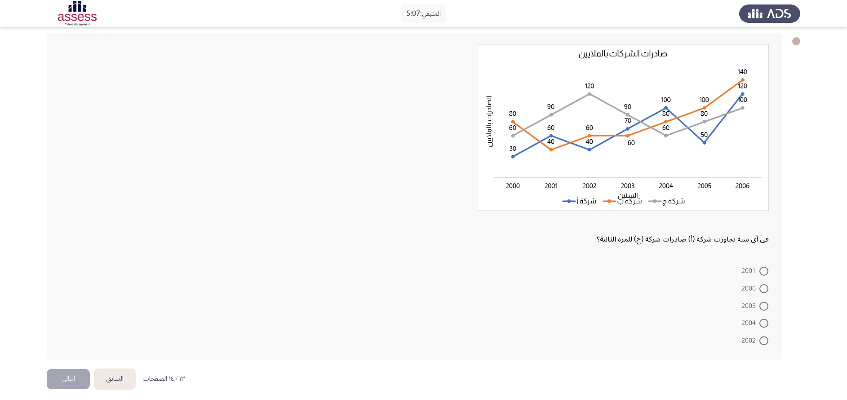
scroll to position [48, 0]
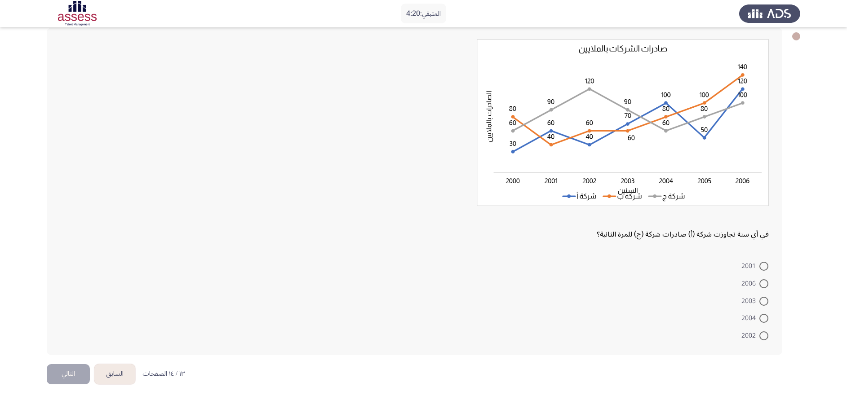
click at [764, 265] on span at bounding box center [763, 266] width 9 height 9
click at [764, 265] on input "2001" at bounding box center [763, 266] width 9 height 9
radio input "true"
click at [84, 369] on button "التالي" at bounding box center [68, 374] width 43 height 20
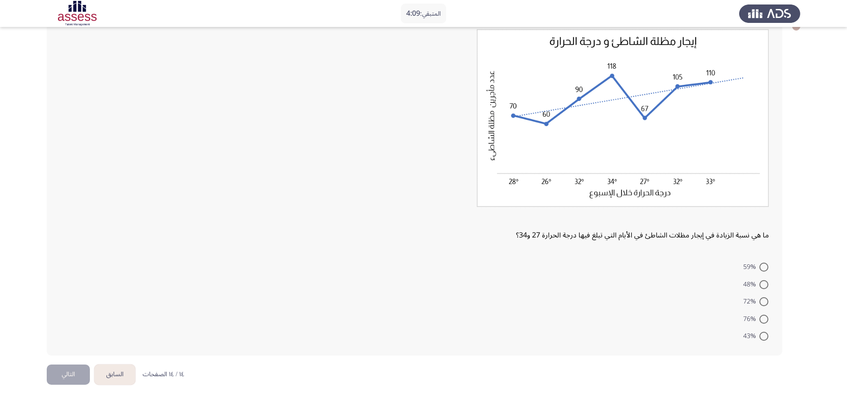
scroll to position [58, 0]
click at [763, 268] on span at bounding box center [763, 266] width 9 height 9
click at [763, 268] on input "59%" at bounding box center [763, 266] width 9 height 9
radio input "true"
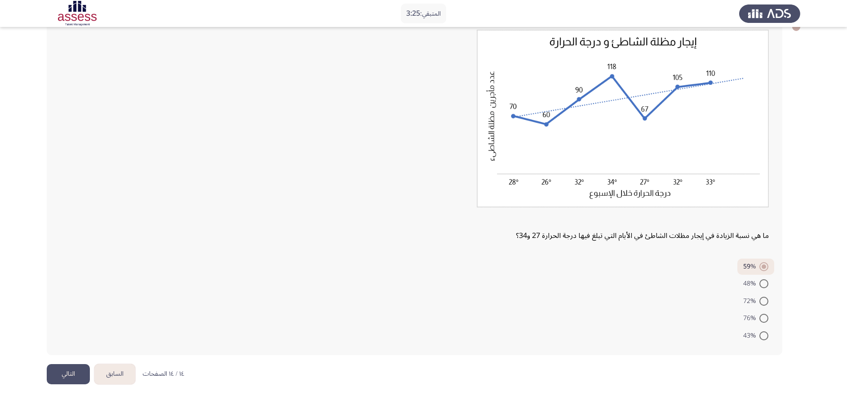
click at [71, 372] on button "التالي" at bounding box center [68, 374] width 43 height 20
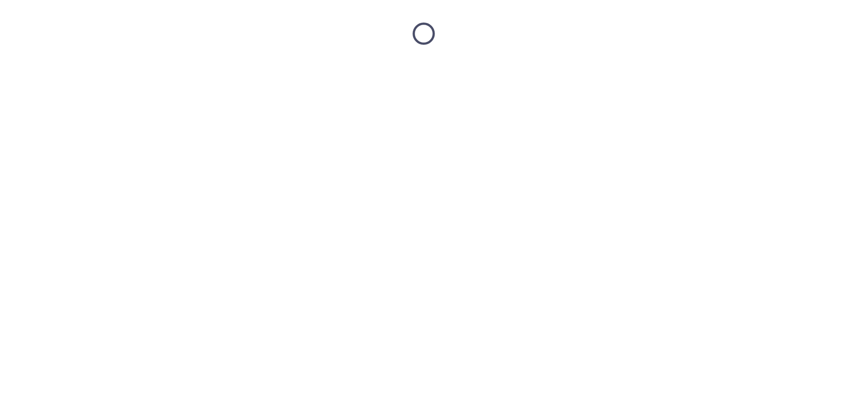
scroll to position [0, 0]
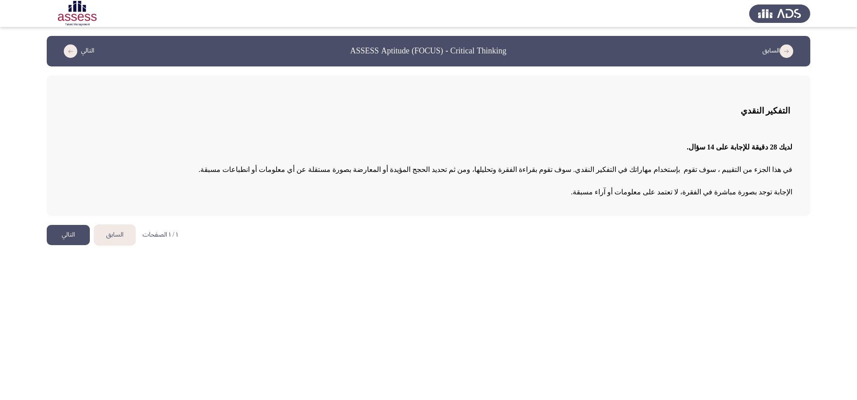
click at [69, 238] on button "التالي" at bounding box center [68, 235] width 43 height 20
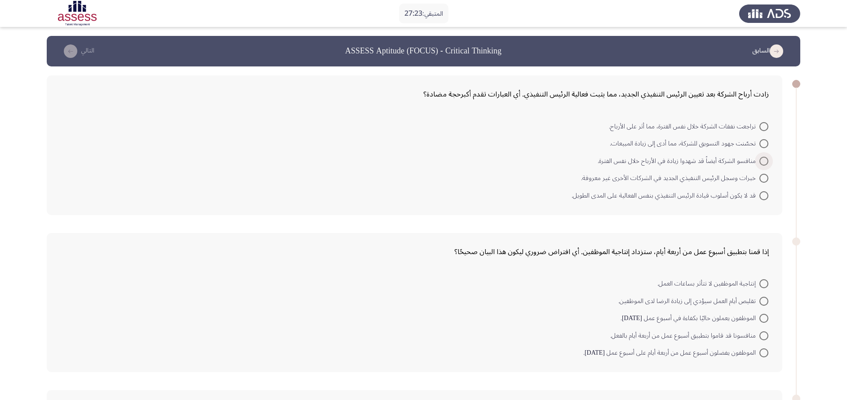
click at [765, 162] on span at bounding box center [763, 161] width 9 height 9
click at [765, 162] on input "منافسو الشركة أيضاً قد شهدوا زيادة في الأرباح خلال نفس الفترة." at bounding box center [763, 161] width 9 height 9
radio input "true"
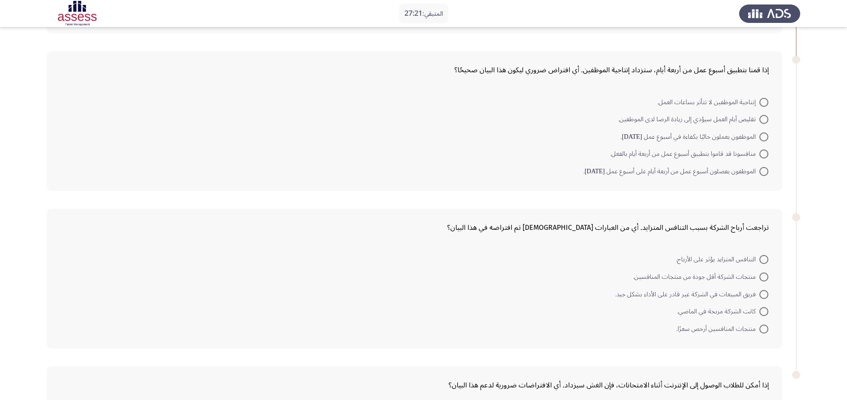
scroll to position [182, 0]
click at [764, 118] on span at bounding box center [764, 118] width 0 height 0
click at [764, 117] on input "تقليص أيام العمل سيؤدي إلى زيادة الرضا لدى الموظفين." at bounding box center [763, 117] width 9 height 9
radio input "true"
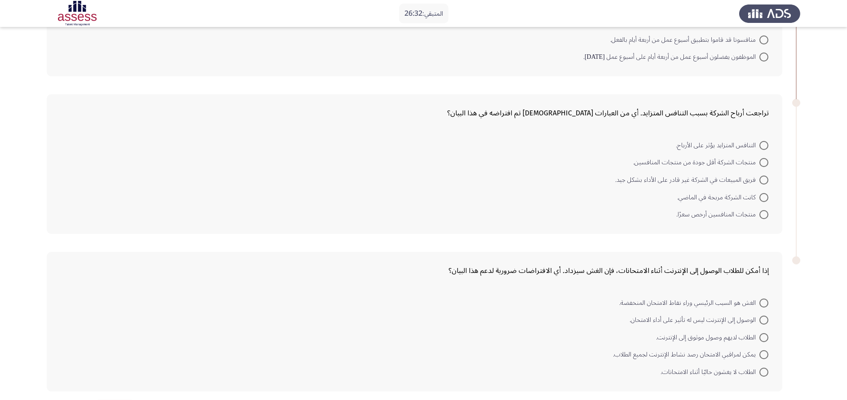
scroll to position [295, 0]
click at [763, 146] on span at bounding box center [763, 144] width 9 height 9
click at [763, 146] on input "التنافس المتزايد يؤثر على الأرباح." at bounding box center [763, 144] width 9 height 9
radio input "true"
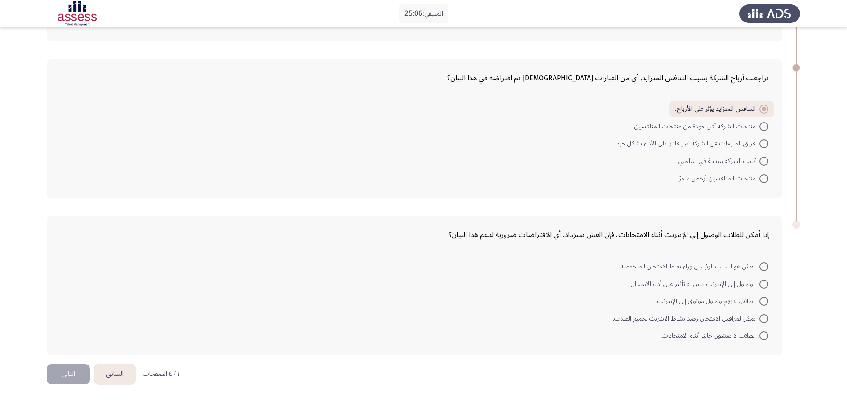
click at [764, 304] on span at bounding box center [763, 301] width 9 height 9
click at [764, 304] on input "الطلاب لديهم وصول موثوق إلى الإنترنت." at bounding box center [763, 301] width 9 height 9
radio input "true"
click at [76, 376] on button "التالي" at bounding box center [68, 374] width 43 height 20
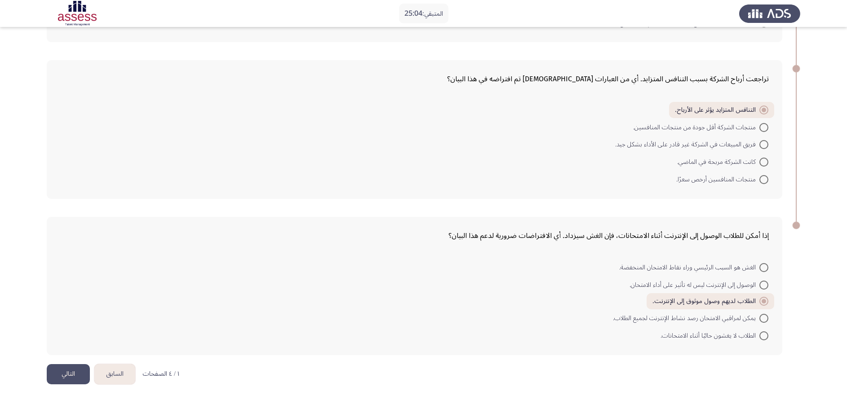
scroll to position [0, 0]
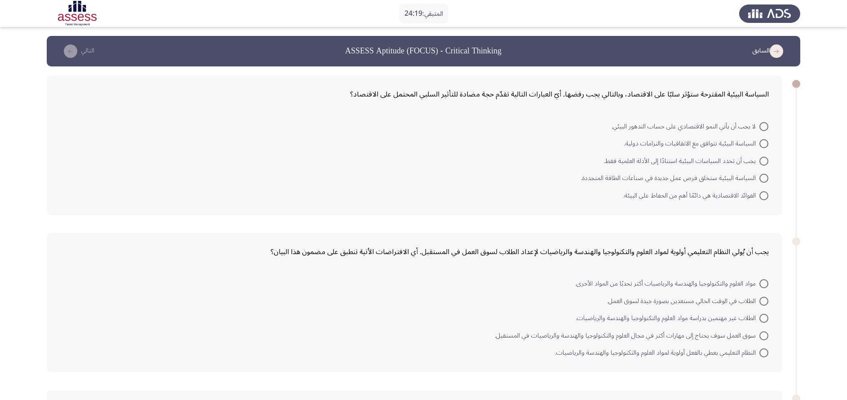
click at [765, 129] on span at bounding box center [763, 126] width 9 height 9
click at [765, 129] on input "لا يجب أن يأتي النمو الاقتصادي على حساب التدهور البيئي." at bounding box center [763, 126] width 9 height 9
radio input "true"
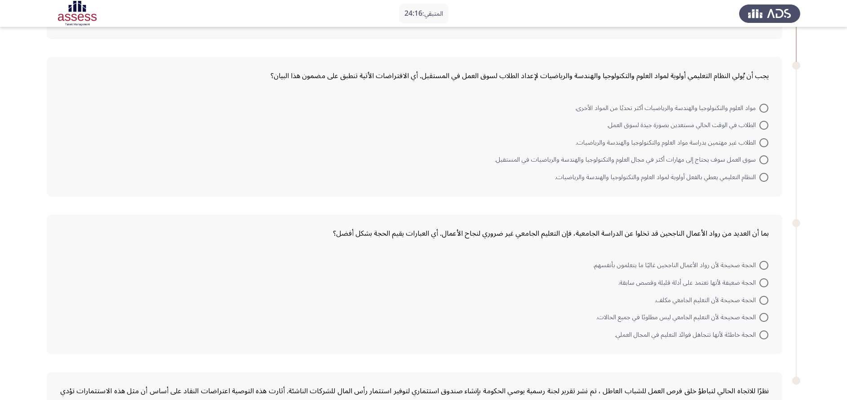
scroll to position [177, 0]
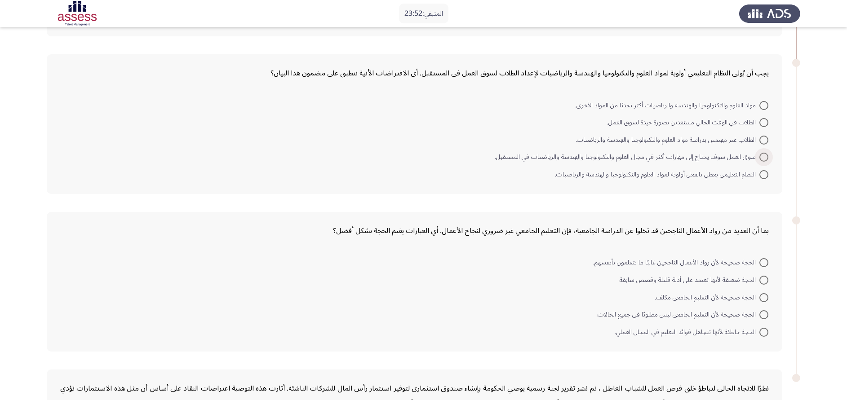
click at [764, 158] on span at bounding box center [763, 157] width 9 height 9
click at [764, 158] on input "سوق العمل سوف يحتاج إلى مهارات أكثر في مجال العلوم والتكنولوجيا والهندسة والريا…" at bounding box center [763, 157] width 9 height 9
radio input "true"
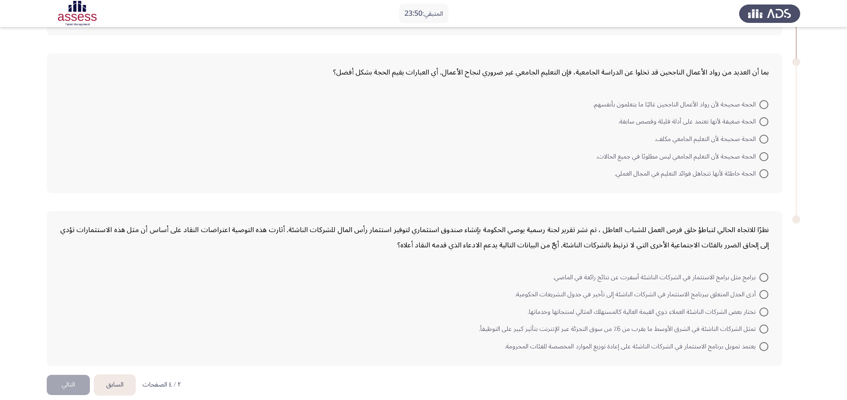
scroll to position [336, 0]
click at [764, 119] on span at bounding box center [763, 120] width 9 height 9
click at [764, 119] on input "الحجة ضعيفة لأنها تعتمد على أدلة قليلة وقصص سابقة." at bounding box center [763, 120] width 9 height 9
radio input "true"
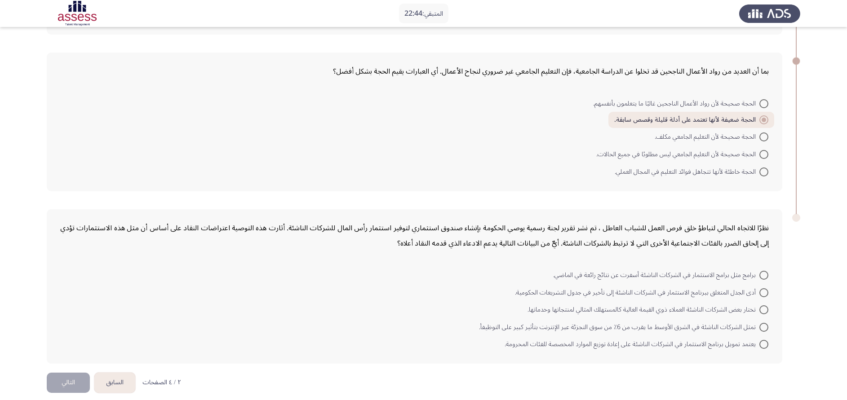
scroll to position [344, 0]
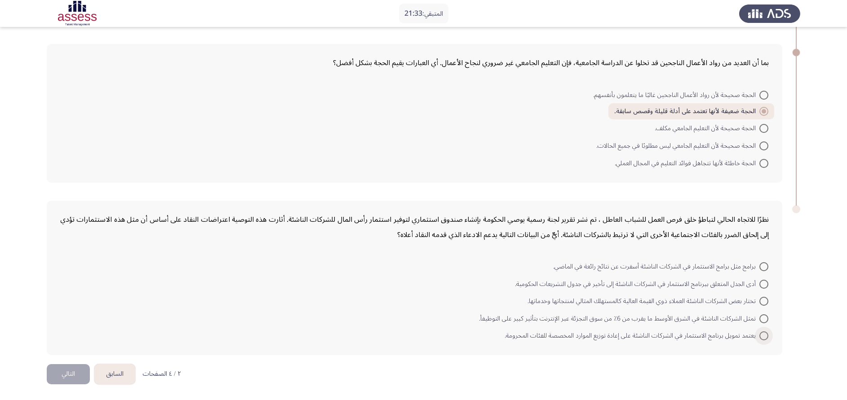
click at [762, 336] on span at bounding box center [763, 336] width 9 height 9
click at [762, 336] on input "يعتمد تمويل برنامج الاستثمار في الشركات الناشئة على إعادة توزيع الموارد المخصصة…" at bounding box center [763, 336] width 9 height 9
radio input "true"
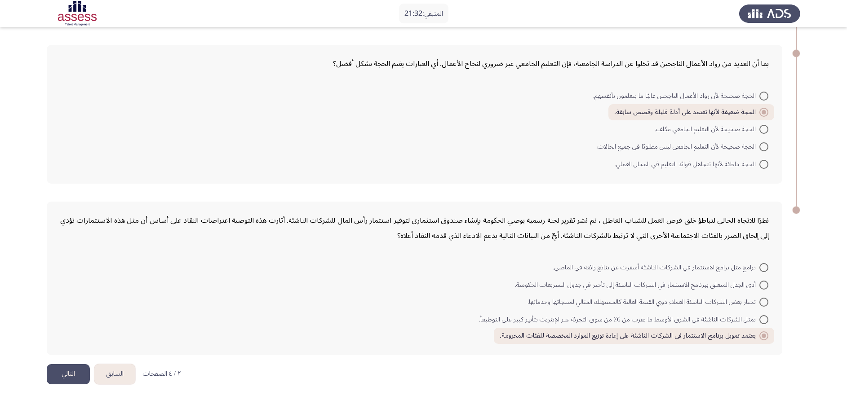
click at [60, 375] on button "التالي" at bounding box center [68, 374] width 43 height 20
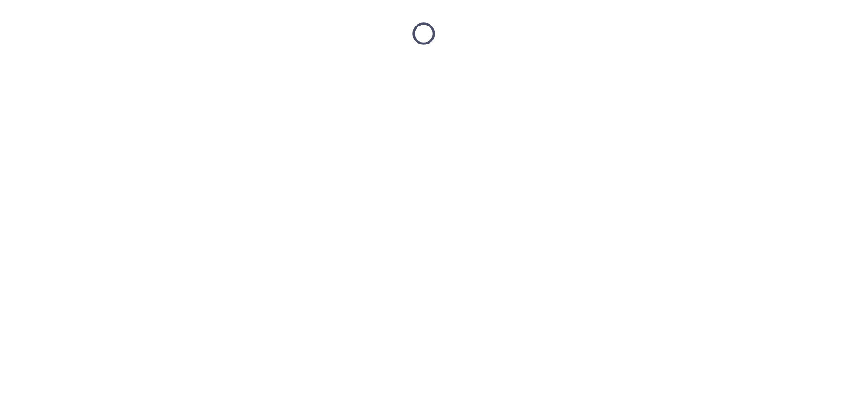
scroll to position [0, 0]
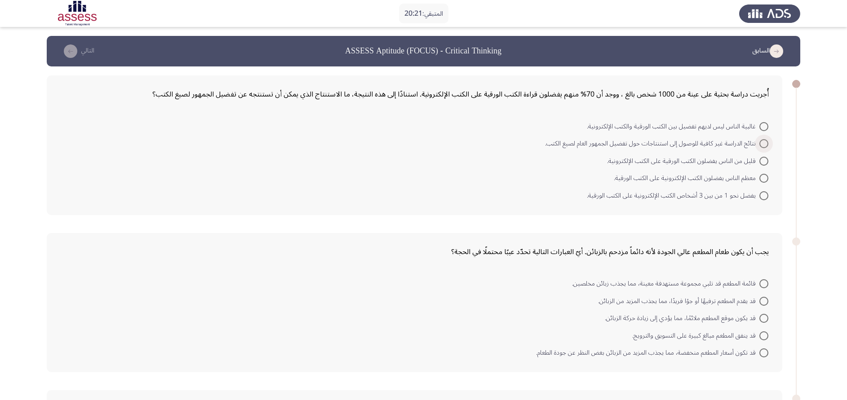
click at [767, 145] on span at bounding box center [763, 143] width 9 height 9
click at [767, 145] on input "نتائج الدراسة غير كافية للوصول إلى استنتاجات حول تفضيل الجمهور العام لصيغ الكتب." at bounding box center [763, 143] width 9 height 9
radio input "true"
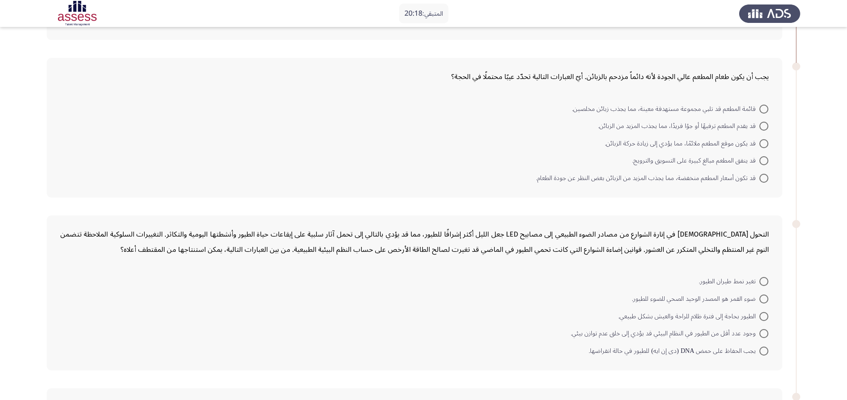
scroll to position [182, 0]
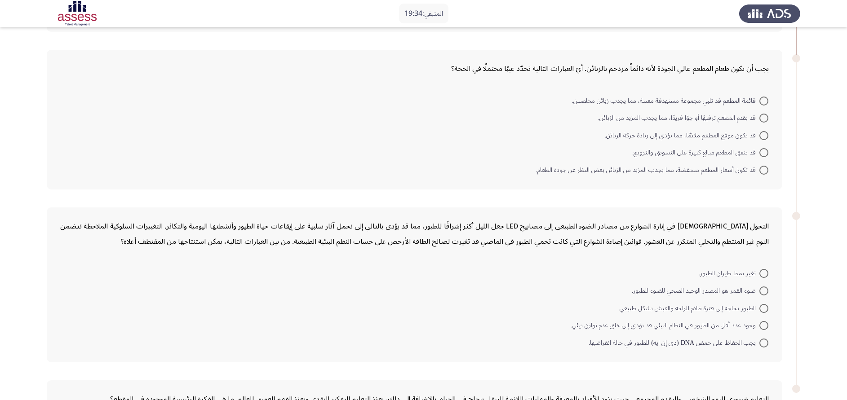
click at [764, 169] on span at bounding box center [763, 170] width 9 height 9
click at [764, 169] on input "قد تكون أسعار المطعم منخفضة، مما يجذب المزيد من الزبائن بغض النظر عن جودة الطعا…" at bounding box center [763, 170] width 9 height 9
radio input "true"
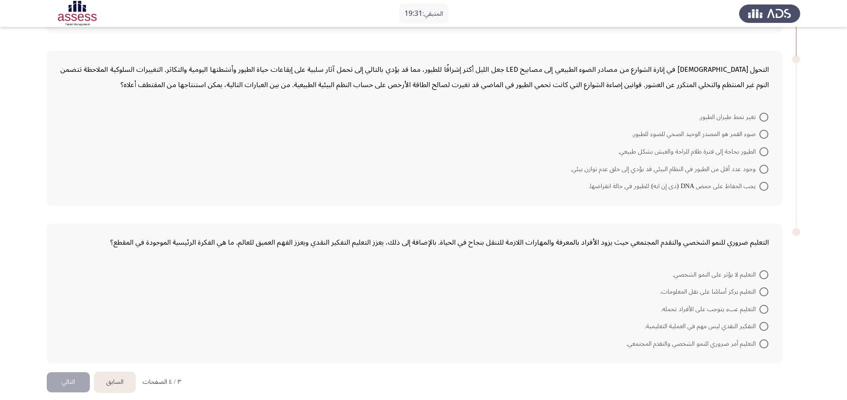
scroll to position [338, 0]
click at [764, 134] on span at bounding box center [763, 133] width 9 height 9
click at [764, 134] on input "ضوء القمر هو المصدر الوحيد الصحي للضوء للطيور." at bounding box center [763, 133] width 9 height 9
radio input "true"
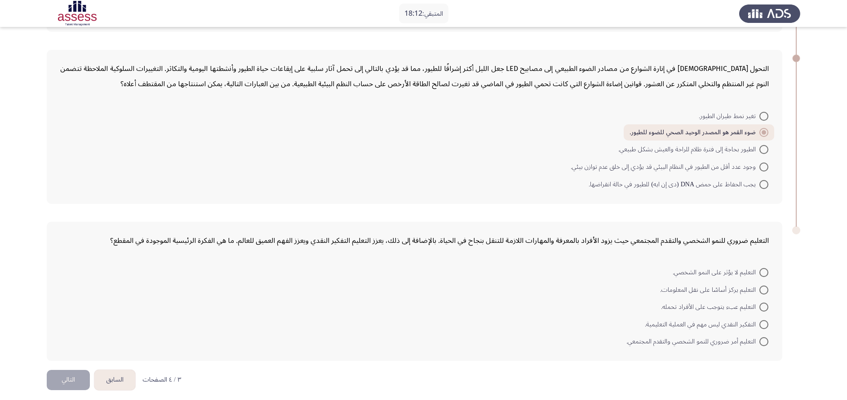
click at [765, 118] on span at bounding box center [763, 116] width 9 height 9
click at [765, 118] on input "تغير نمط طيران الطيور." at bounding box center [763, 116] width 9 height 9
radio input "true"
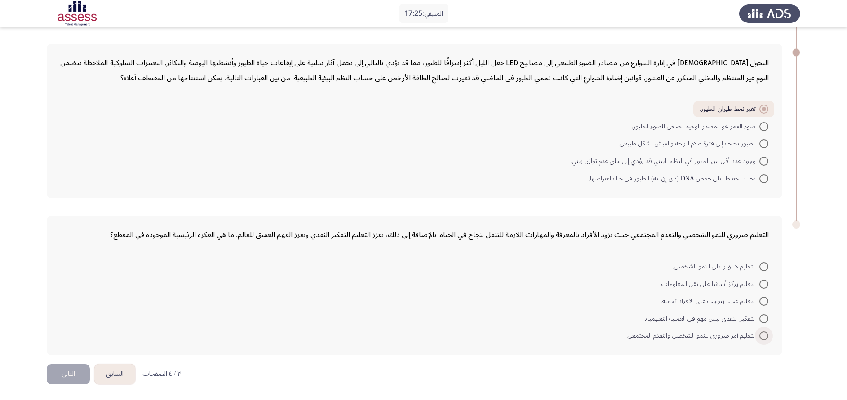
click at [764, 338] on span at bounding box center [763, 336] width 9 height 9
click at [764, 338] on input "التعليم أمر ضروري للنمو الشخصي والتقدم المجتمعي." at bounding box center [763, 336] width 9 height 9
radio input "true"
click at [66, 380] on button "التالي" at bounding box center [68, 374] width 43 height 20
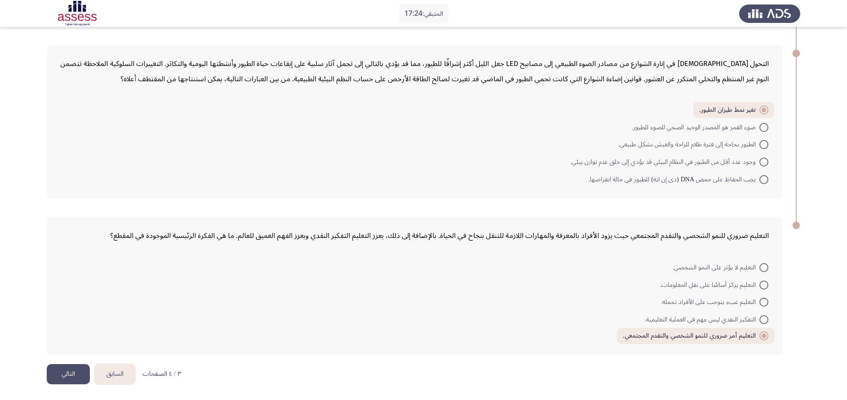
scroll to position [0, 0]
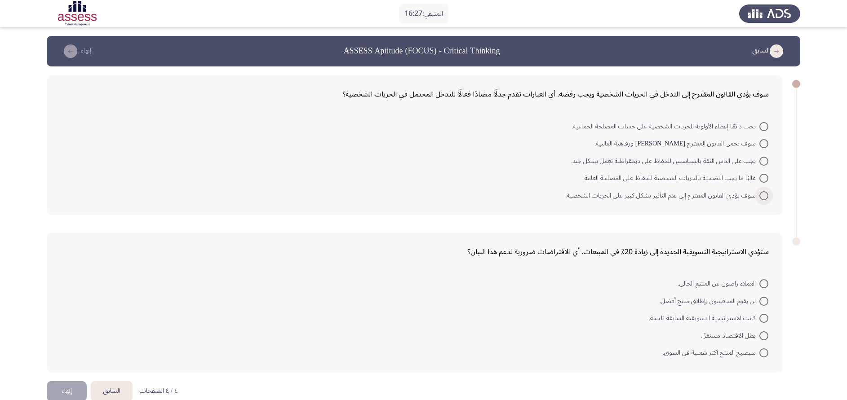
click at [764, 194] on span at bounding box center [763, 195] width 9 height 9
click at [764, 194] on input "سوف يؤدي القانون المقترح إلى عدم التأثير بشكل كبير على الحريات الشخصية." at bounding box center [763, 195] width 9 height 9
radio input "true"
click at [765, 352] on span at bounding box center [763, 352] width 9 height 9
click at [765, 352] on input "سيصبح المنتج أكثر شعبية في السوق." at bounding box center [763, 352] width 9 height 9
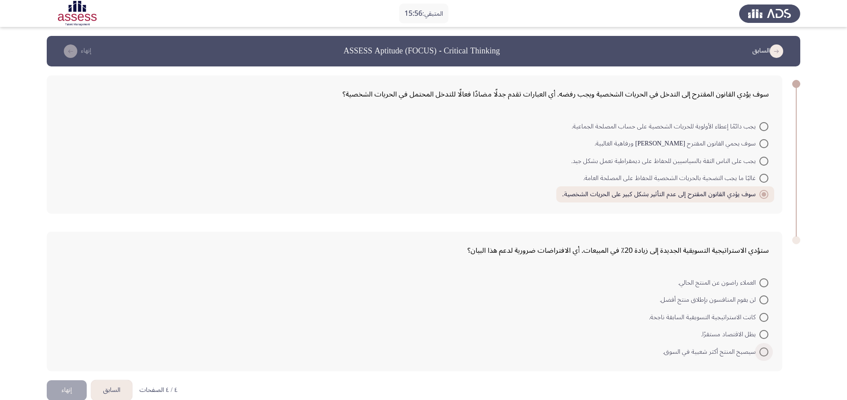
radio input "true"
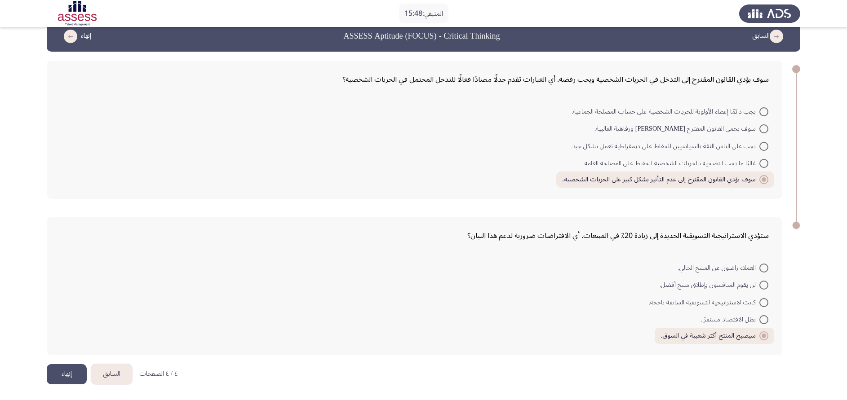
click at [72, 376] on button "إنهاء" at bounding box center [67, 374] width 40 height 20
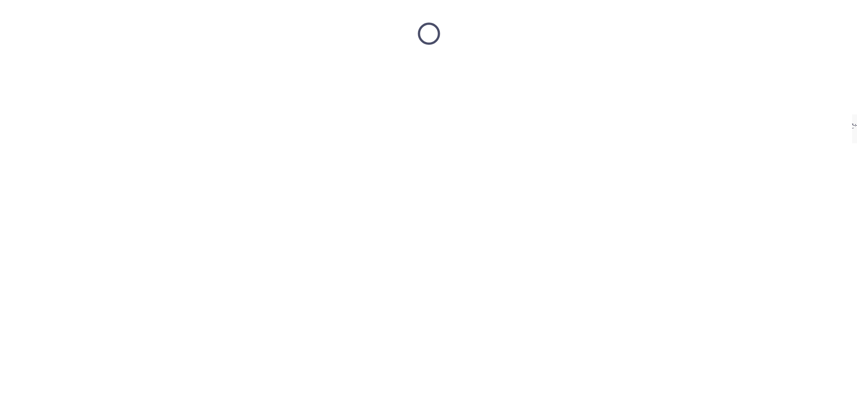
scroll to position [0, 0]
